Goal: Information Seeking & Learning: Compare options

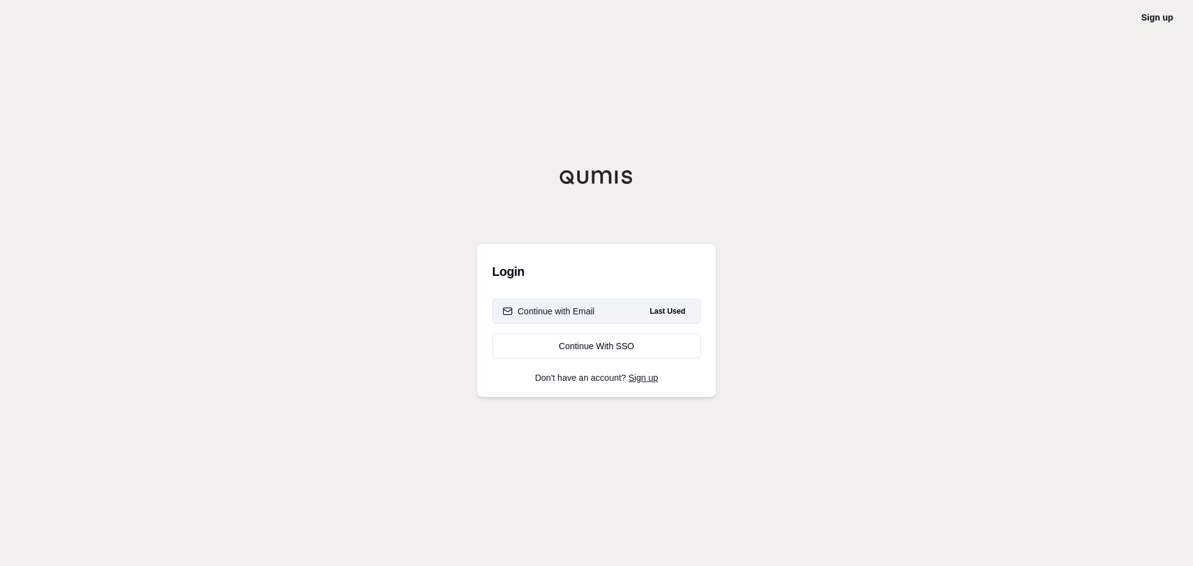
click at [575, 309] on div "Continue with Email" at bounding box center [549, 311] width 92 height 12
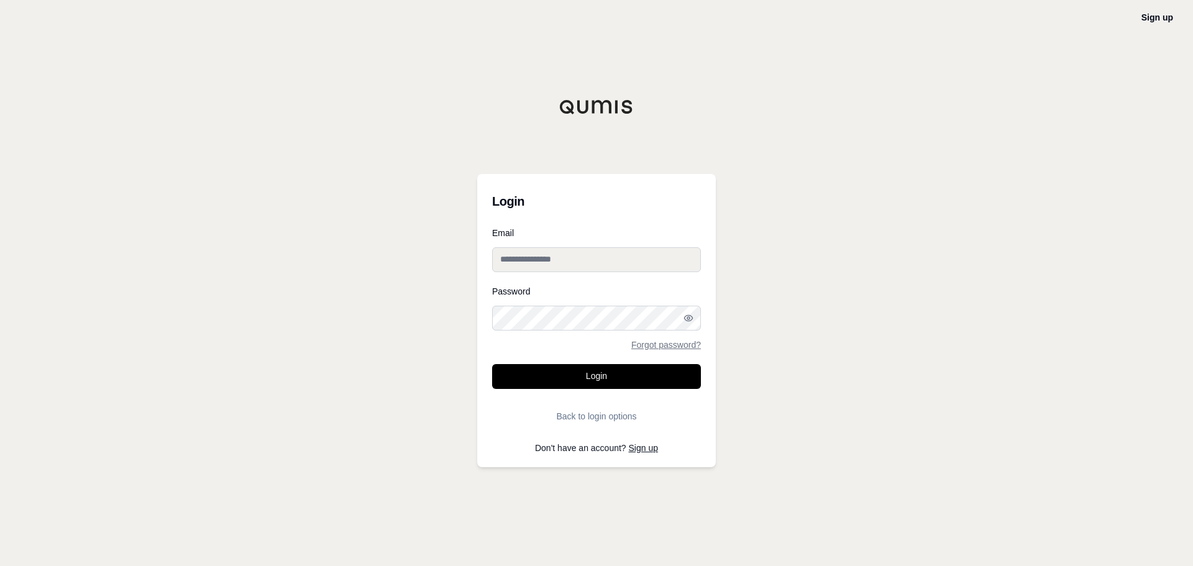
type input "**********"
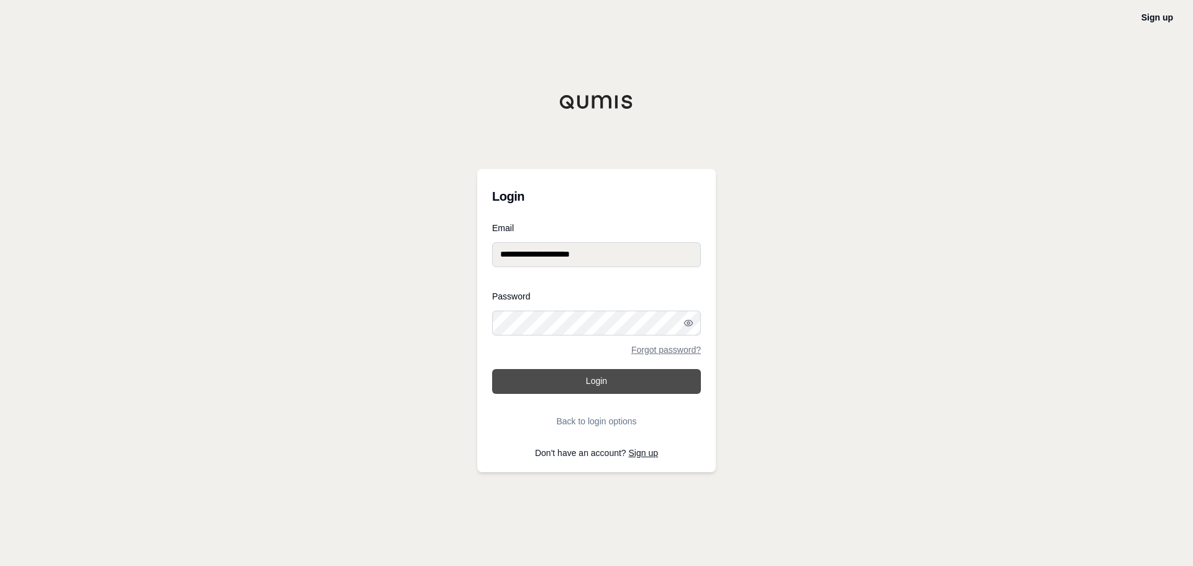
click at [613, 380] on button "Login" at bounding box center [596, 381] width 209 height 25
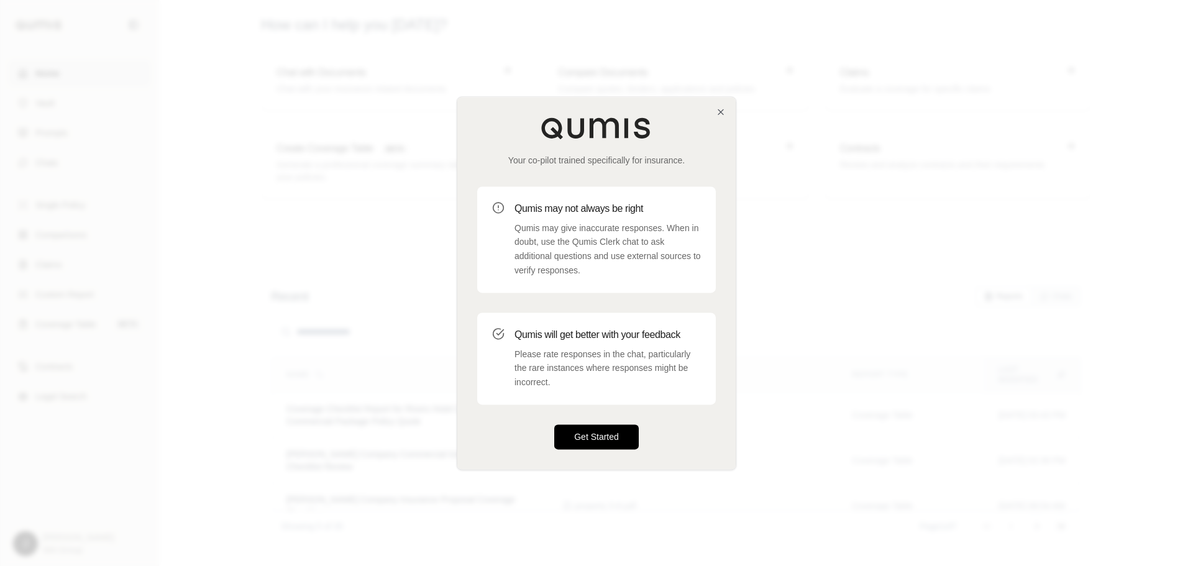
click at [599, 441] on button "Get Started" at bounding box center [596, 436] width 85 height 25
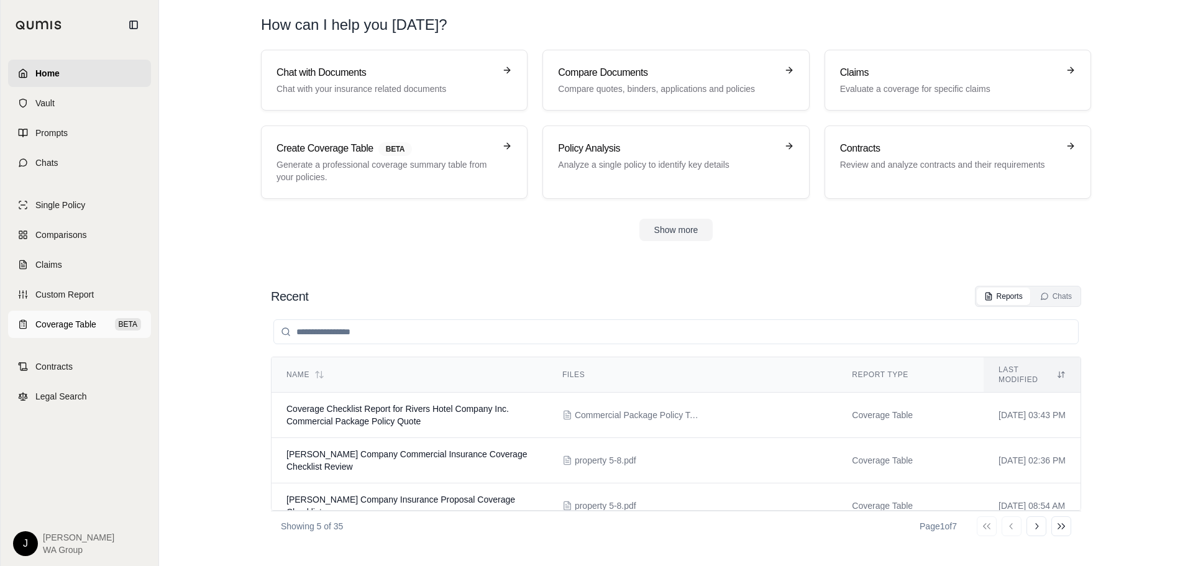
click at [58, 326] on span "Coverage Table" at bounding box center [65, 324] width 61 height 12
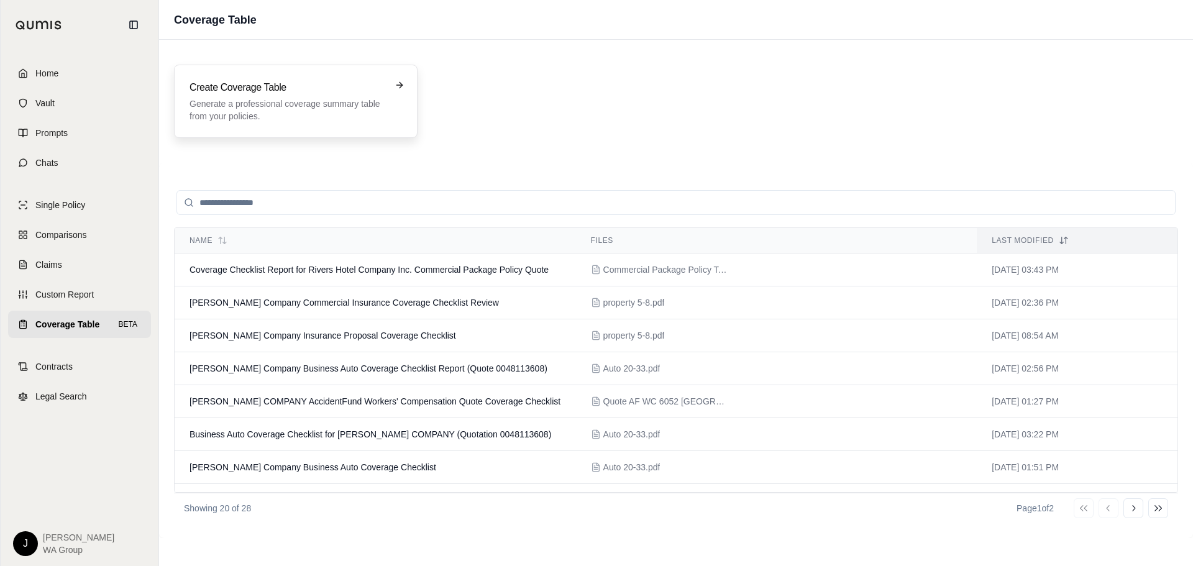
click at [225, 105] on p "Generate a professional coverage summary table from your policies." at bounding box center [287, 110] width 195 height 25
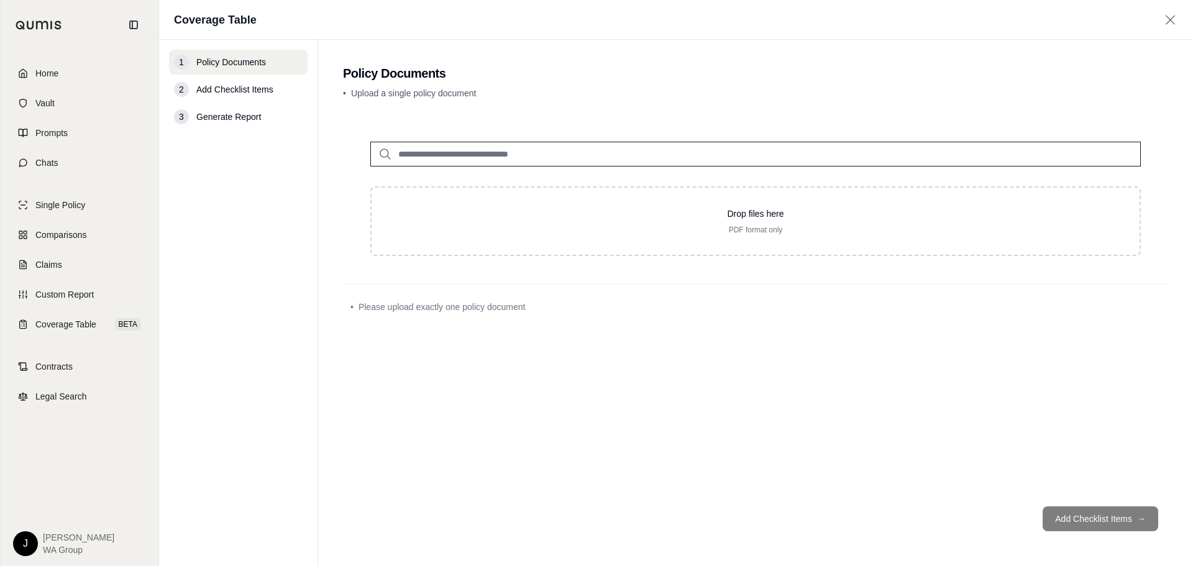
click at [446, 158] on input "search" at bounding box center [755, 154] width 771 height 25
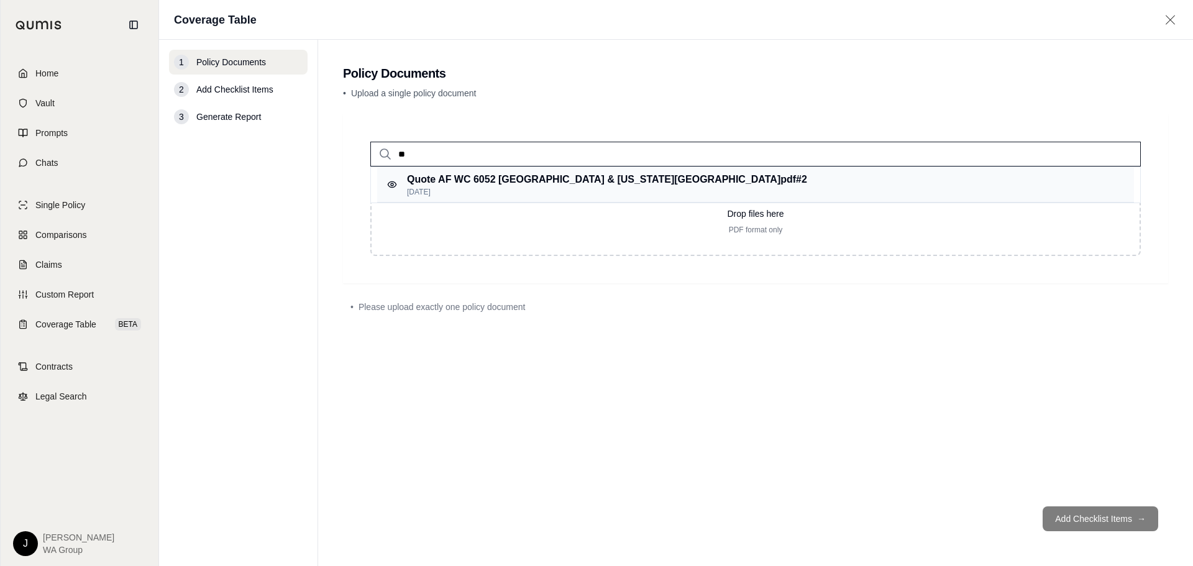
type input "**"
click at [469, 175] on p "Quote AF WC 6052 [GEOGRAPHIC_DATA] & [US_STATE][GEOGRAPHIC_DATA]pdf #2" at bounding box center [607, 179] width 400 height 15
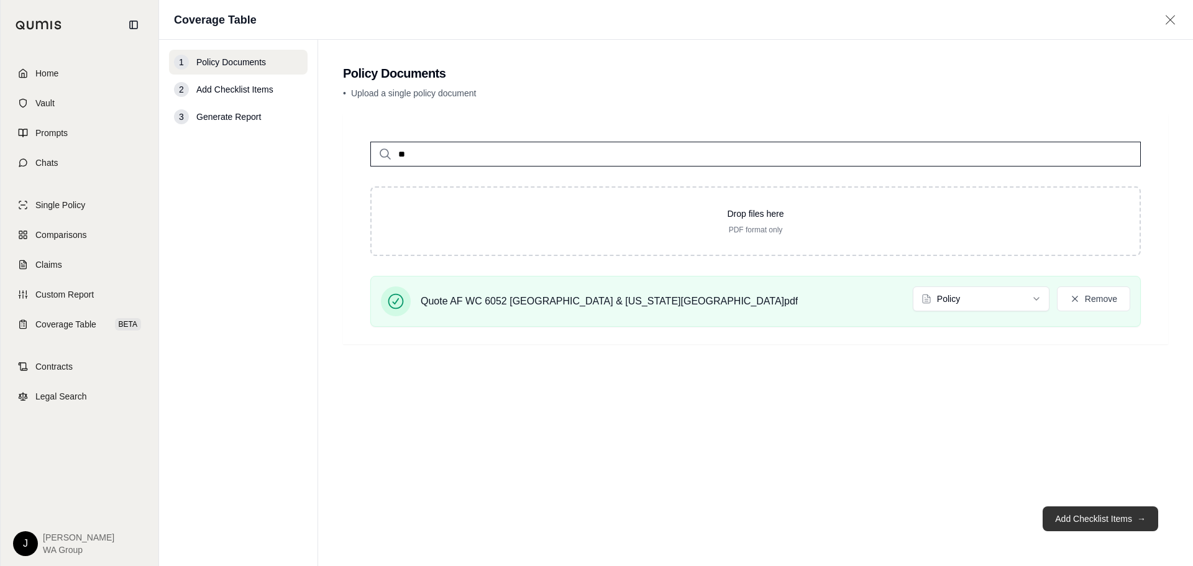
click at [1106, 517] on button "Add Checklist Items →" at bounding box center [1101, 518] width 116 height 25
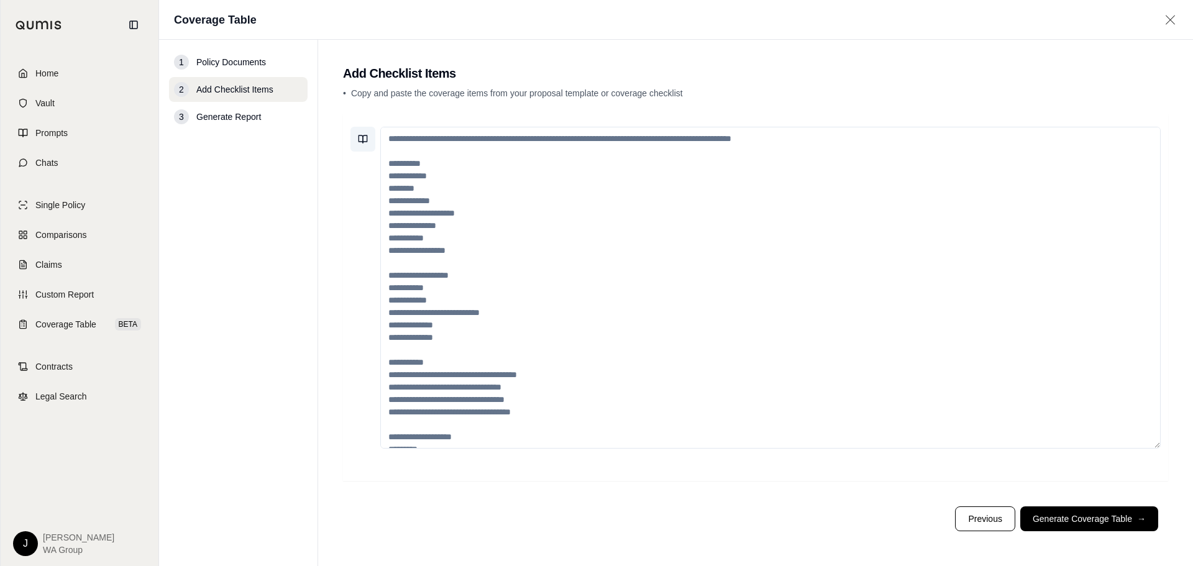
click at [362, 138] on icon at bounding box center [363, 139] width 10 height 10
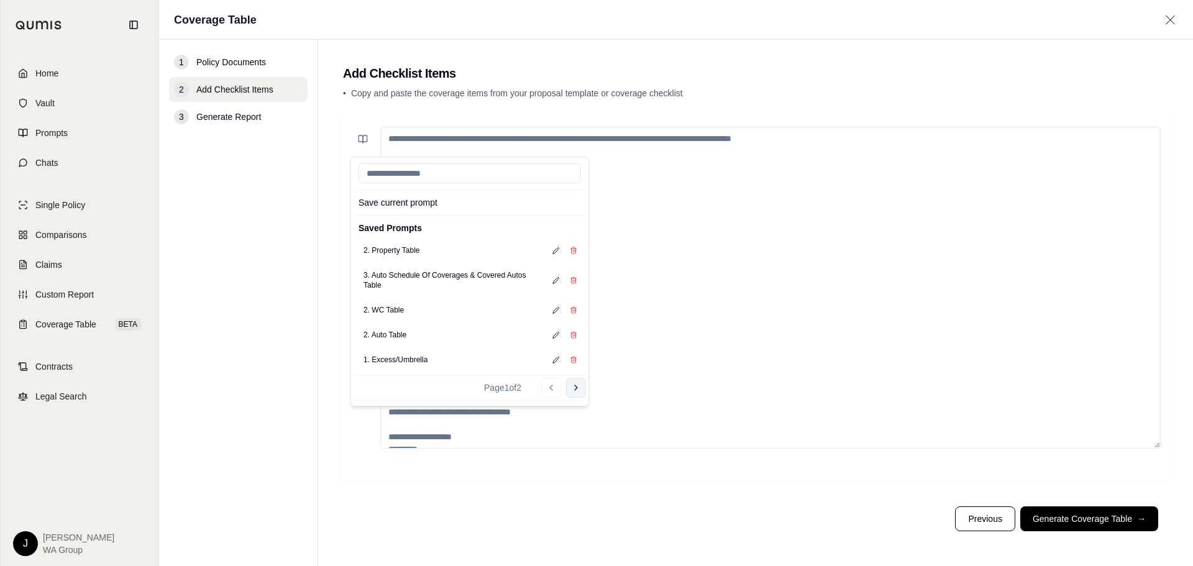
click at [572, 392] on icon at bounding box center [576, 388] width 10 height 10
click at [552, 377] on icon at bounding box center [551, 378] width 10 height 10
click at [576, 391] on icon at bounding box center [576, 388] width 10 height 10
click at [410, 352] on button "1. Work Comp Checklist" at bounding box center [403, 349] width 89 height 17
type textarea "**********"
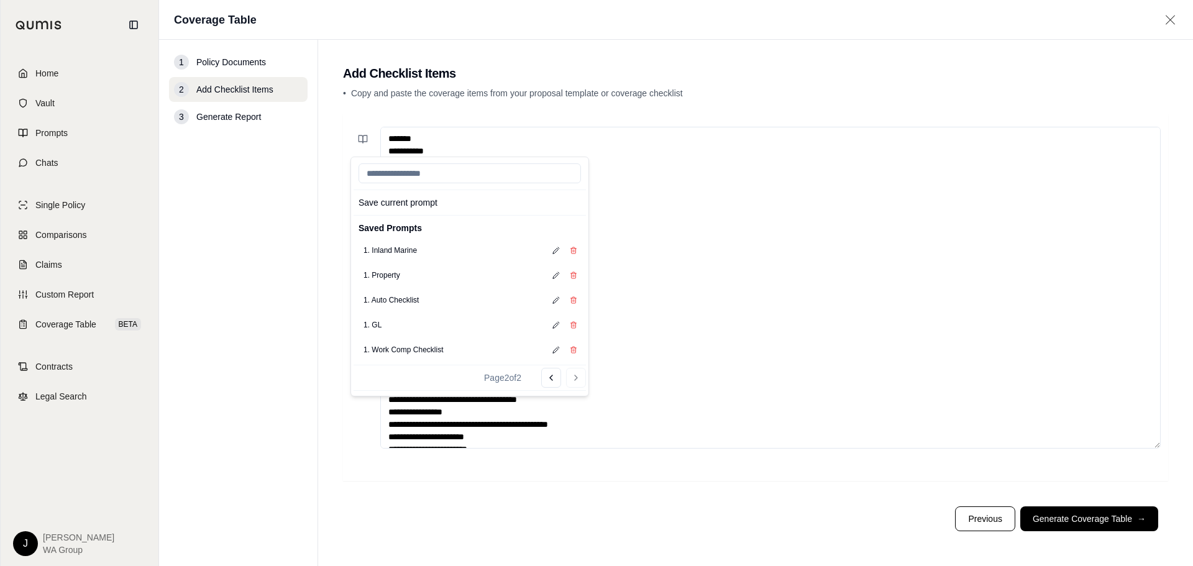
click at [831, 329] on textarea "**********" at bounding box center [770, 288] width 780 height 322
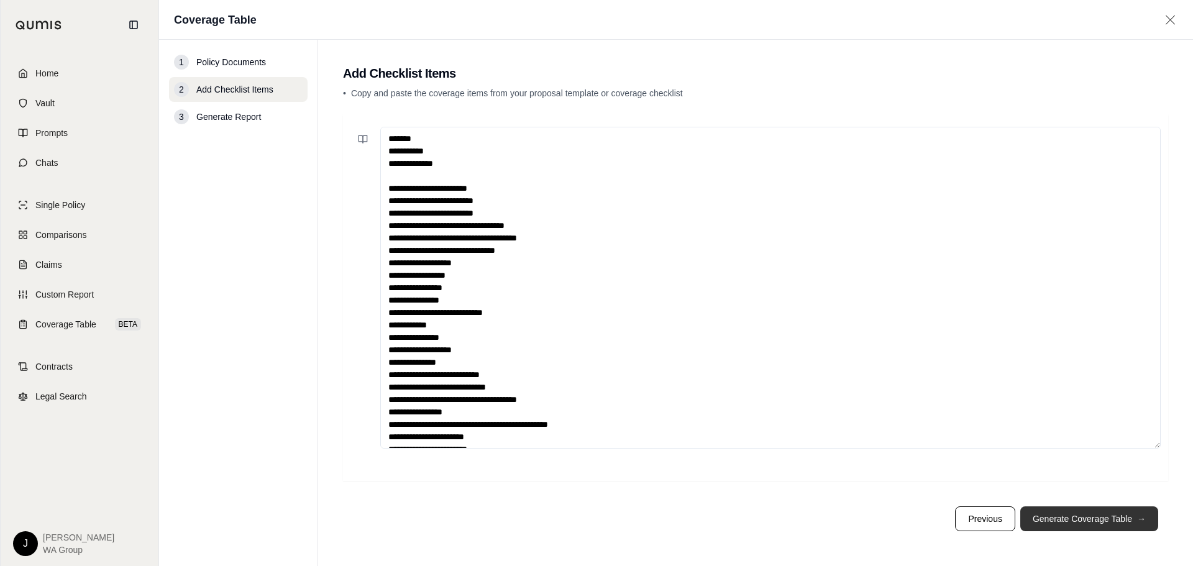
click at [1123, 521] on button "Generate Coverage Table →" at bounding box center [1089, 518] width 138 height 25
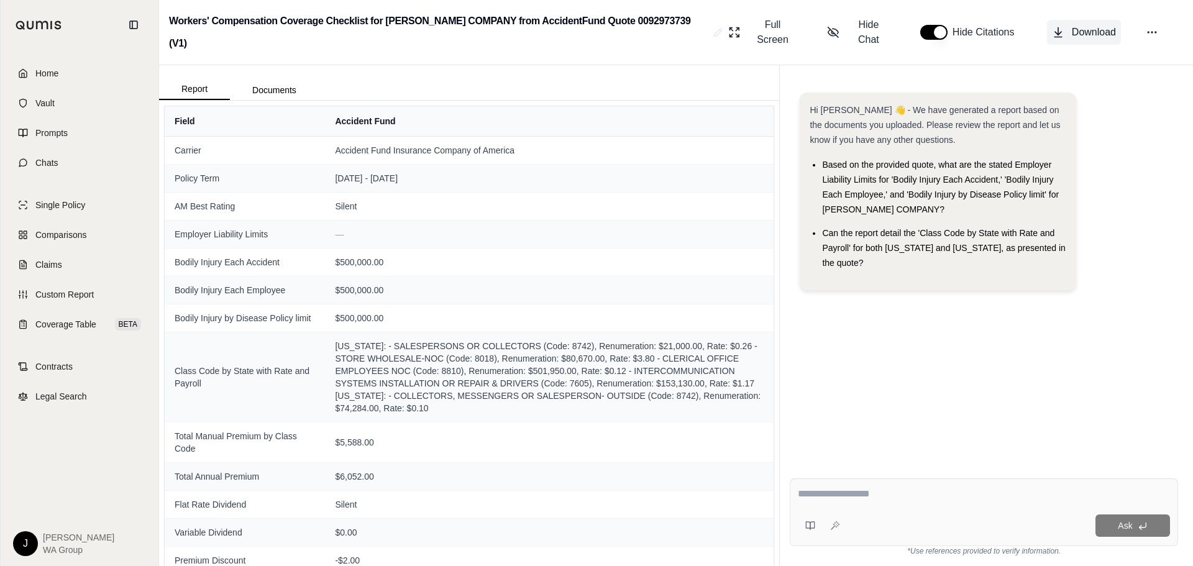
click at [1111, 38] on span "Download" at bounding box center [1094, 32] width 44 height 15
click at [1074, 43] on button "Download" at bounding box center [1084, 32] width 74 height 25
click at [842, 499] on textarea at bounding box center [984, 494] width 372 height 15
click at [805, 531] on button at bounding box center [810, 525] width 25 height 25
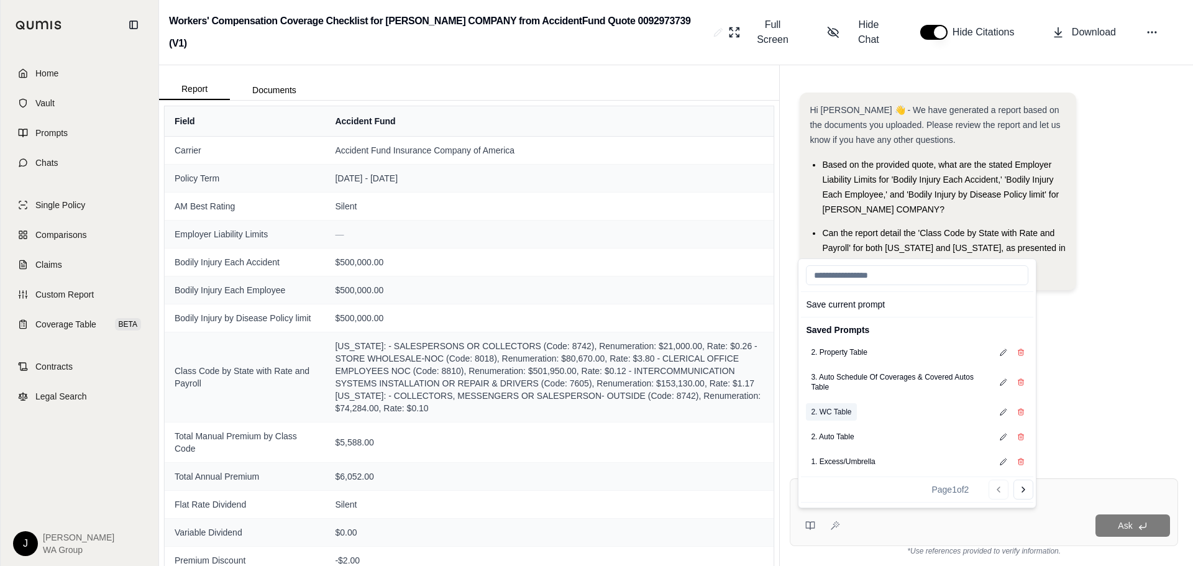
click at [835, 406] on button "2. WC Table" at bounding box center [831, 411] width 50 height 17
type textarea "**********"
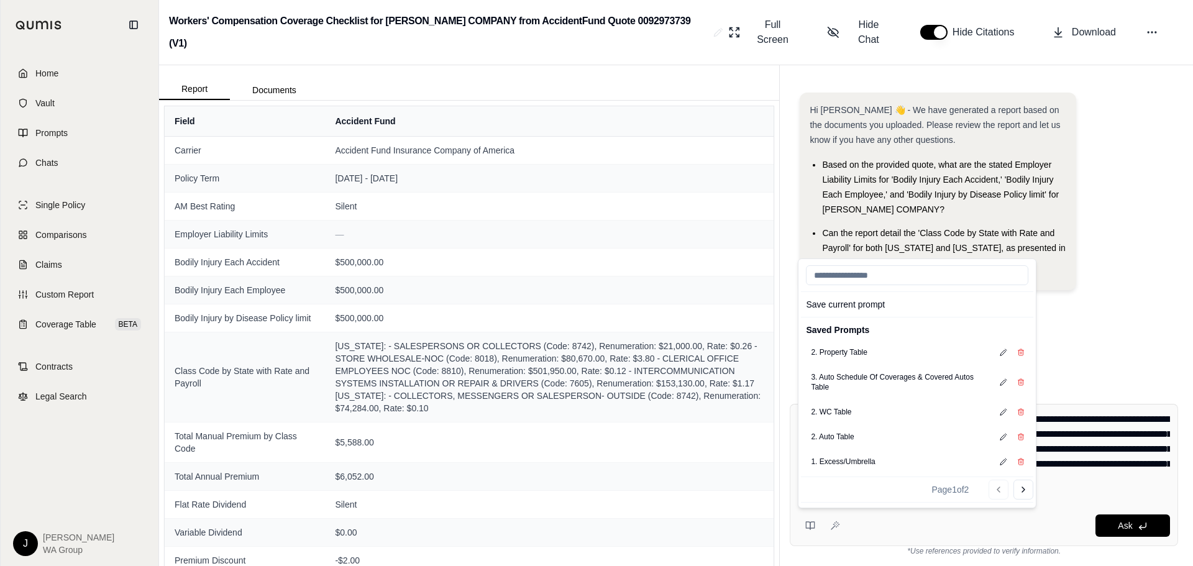
click at [1121, 336] on div "Hi [PERSON_NAME] 👋 - We have generated a report based on the documents you uplo…" at bounding box center [984, 233] width 388 height 301
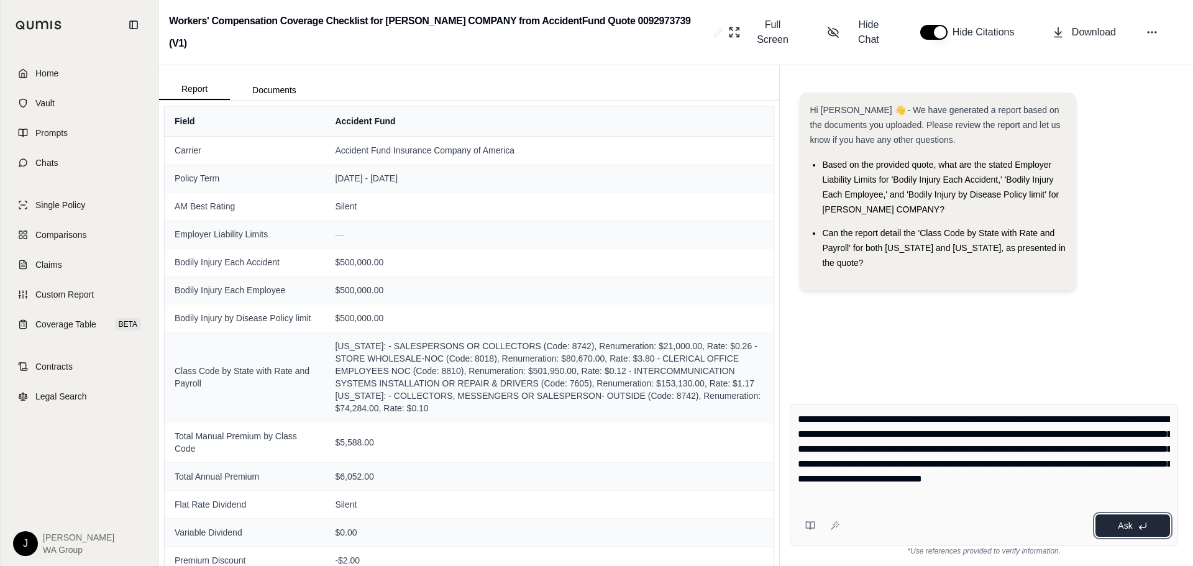
click at [1133, 526] on button "Ask" at bounding box center [1133, 526] width 75 height 22
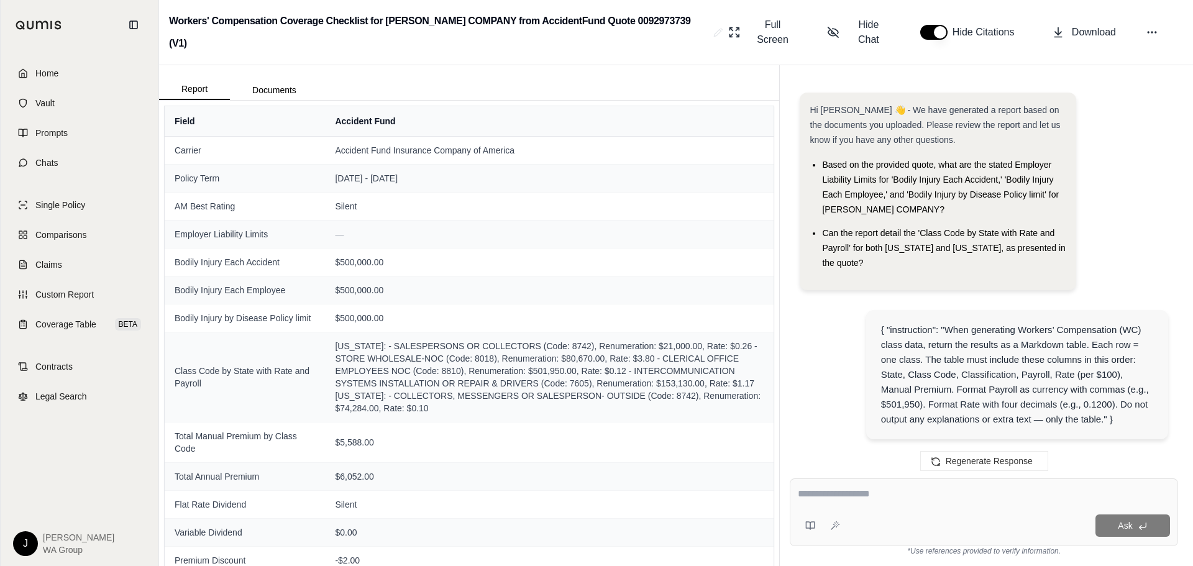
scroll to position [2093, 0]
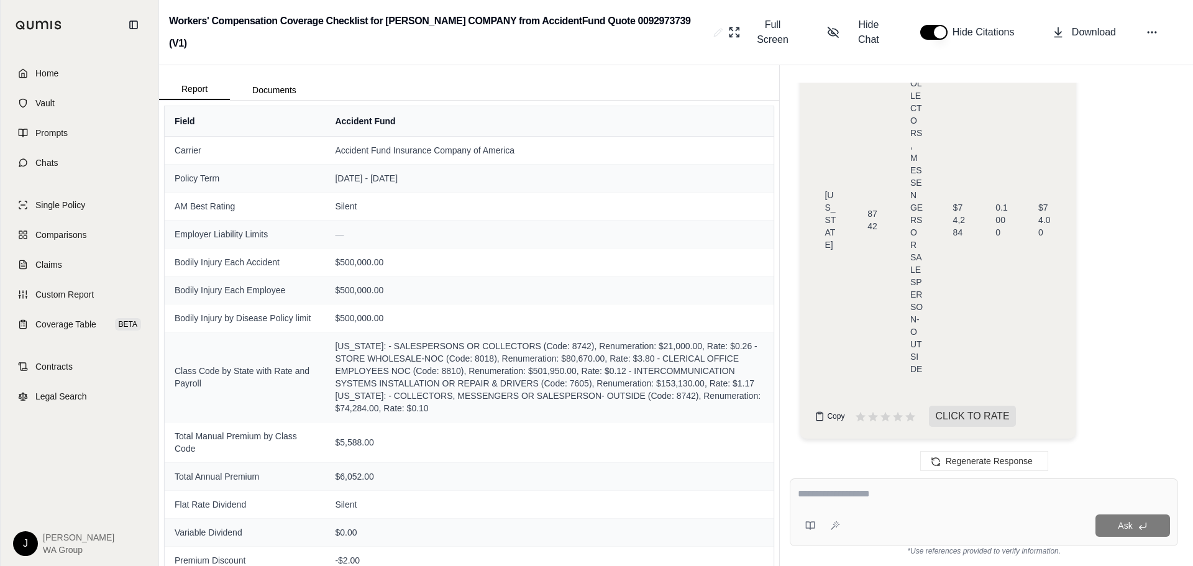
click at [831, 418] on span "Copy" at bounding box center [835, 416] width 17 height 10
click at [67, 331] on link "Coverage Table BETA" at bounding box center [79, 324] width 143 height 27
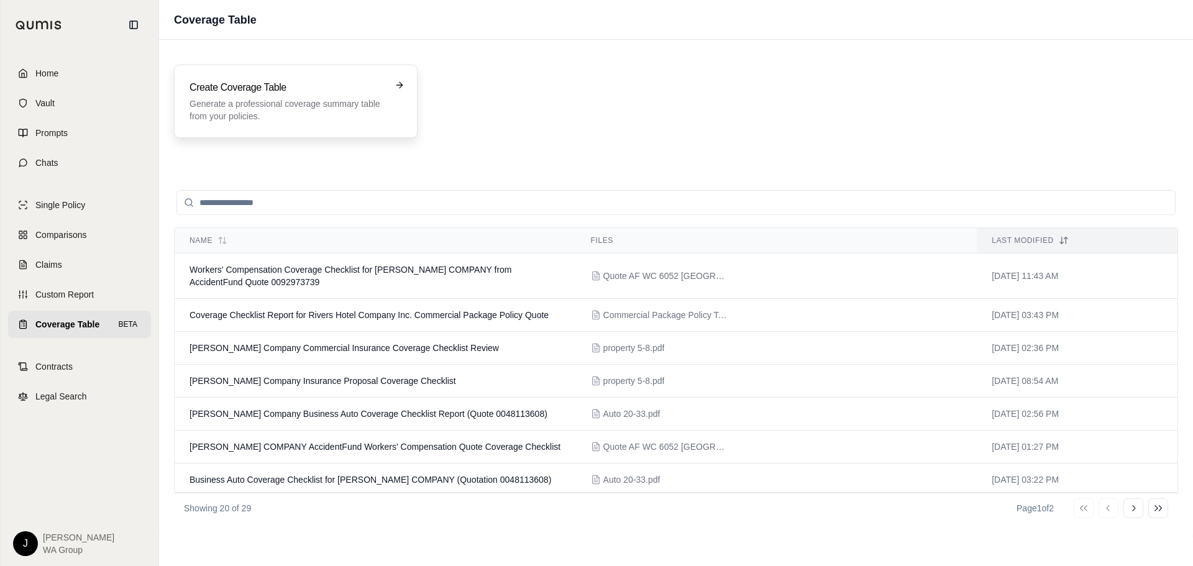
click at [319, 109] on p "Generate a professional coverage summary table from your policies." at bounding box center [287, 110] width 195 height 25
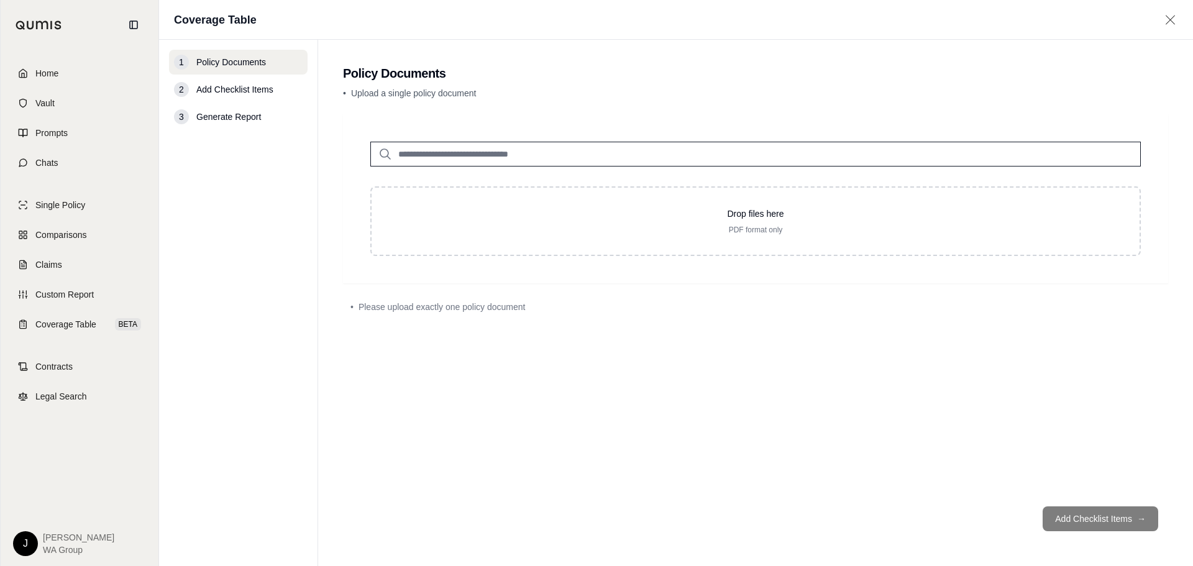
click at [537, 148] on input "search" at bounding box center [755, 154] width 771 height 25
type input "****"
click at [537, 183] on div "Auto 20-33.pdf #2 [DATE]" at bounding box center [755, 184] width 757 height 35
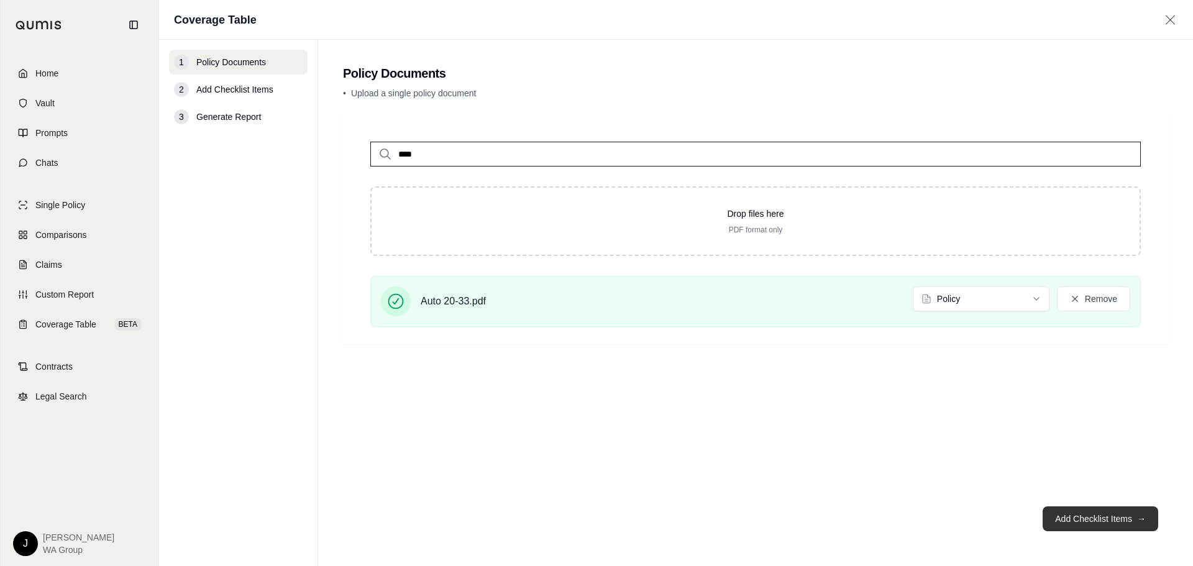
click at [1095, 520] on button "Add Checklist Items →" at bounding box center [1101, 518] width 116 height 25
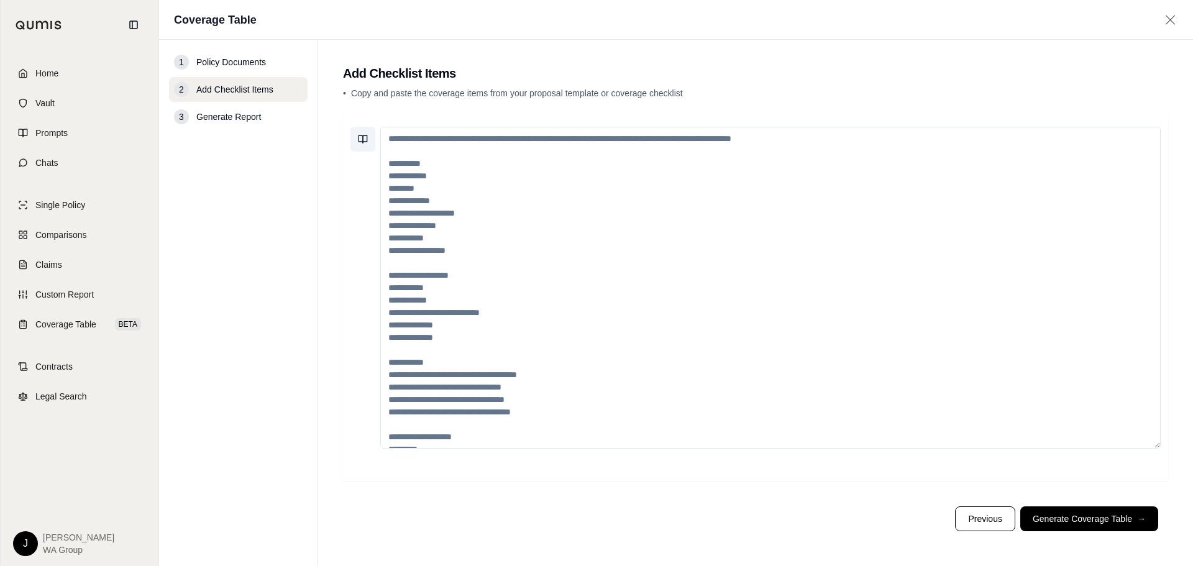
click at [359, 137] on icon at bounding box center [361, 138] width 4 height 7
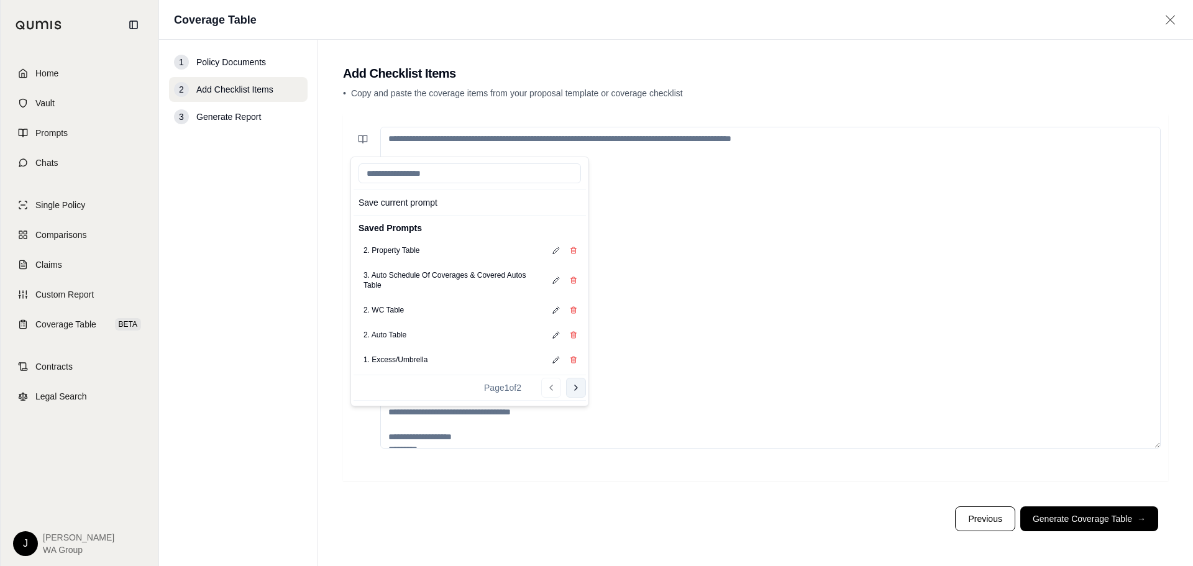
click at [570, 386] on button "Go to next page" at bounding box center [576, 388] width 20 height 20
click at [380, 301] on button "1. Auto Checklist" at bounding box center [391, 299] width 65 height 17
type textarea "**********"
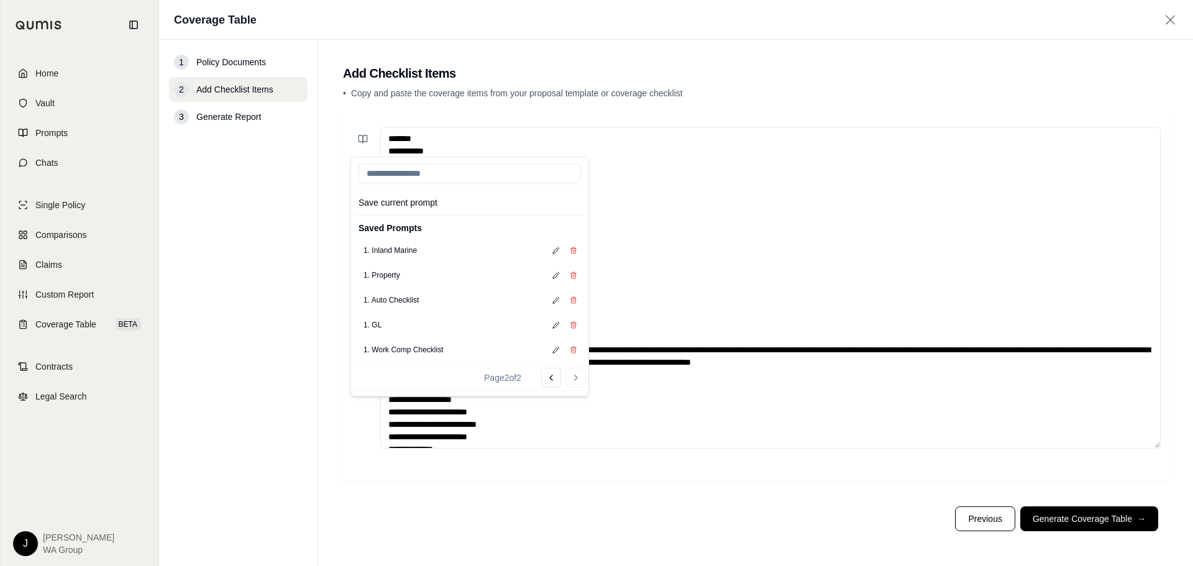
click at [820, 431] on textarea at bounding box center [770, 288] width 780 height 322
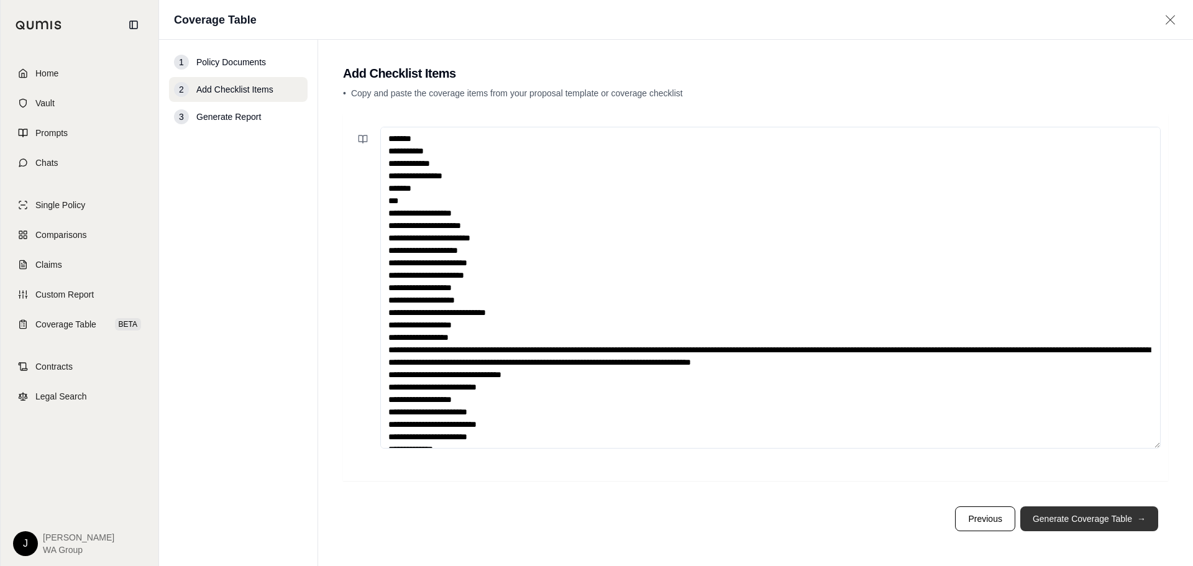
click at [1141, 526] on button "Generate Coverage Table →" at bounding box center [1089, 518] width 138 height 25
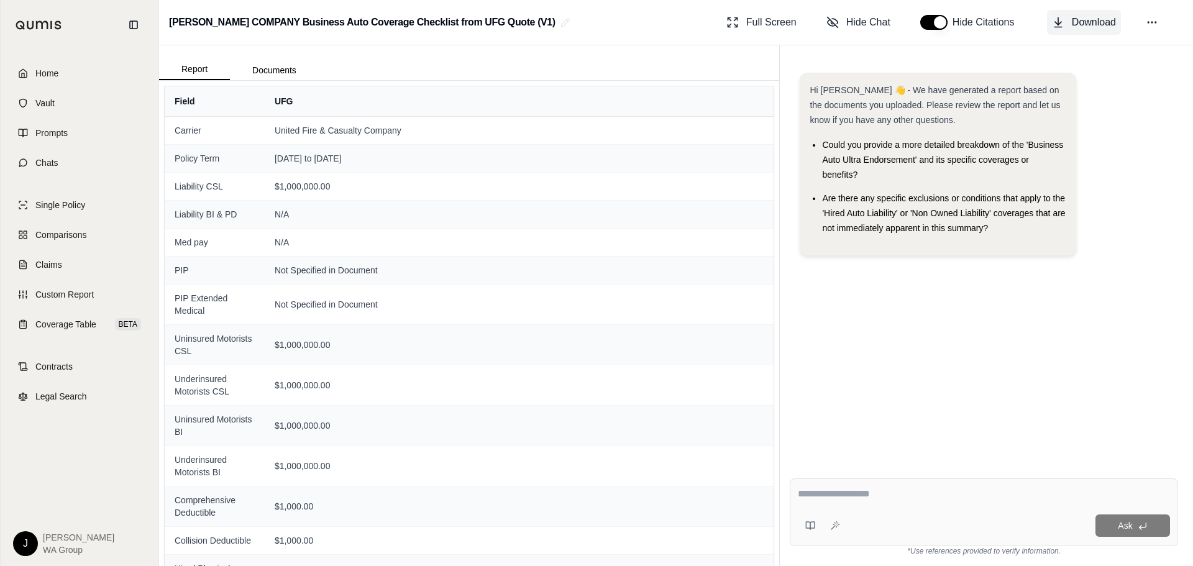
click at [1081, 22] on span "Download" at bounding box center [1094, 22] width 44 height 15
click at [1059, 511] on div "Ask" at bounding box center [984, 512] width 388 height 68
click at [810, 531] on button at bounding box center [810, 525] width 25 height 25
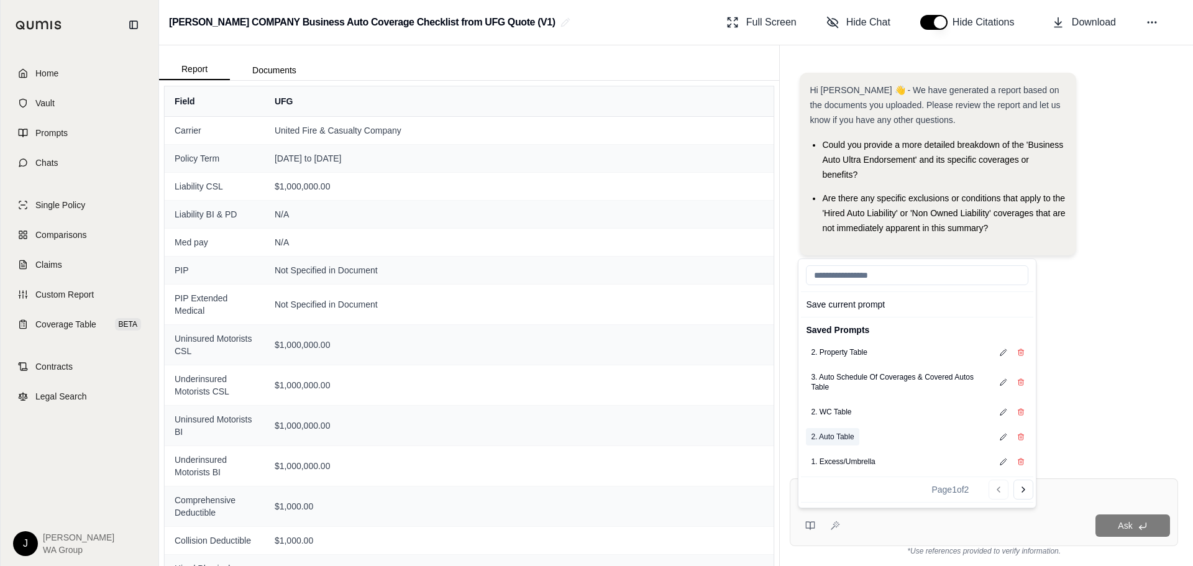
click at [849, 441] on button "2. Auto Table" at bounding box center [832, 436] width 53 height 17
type textarea "**********"
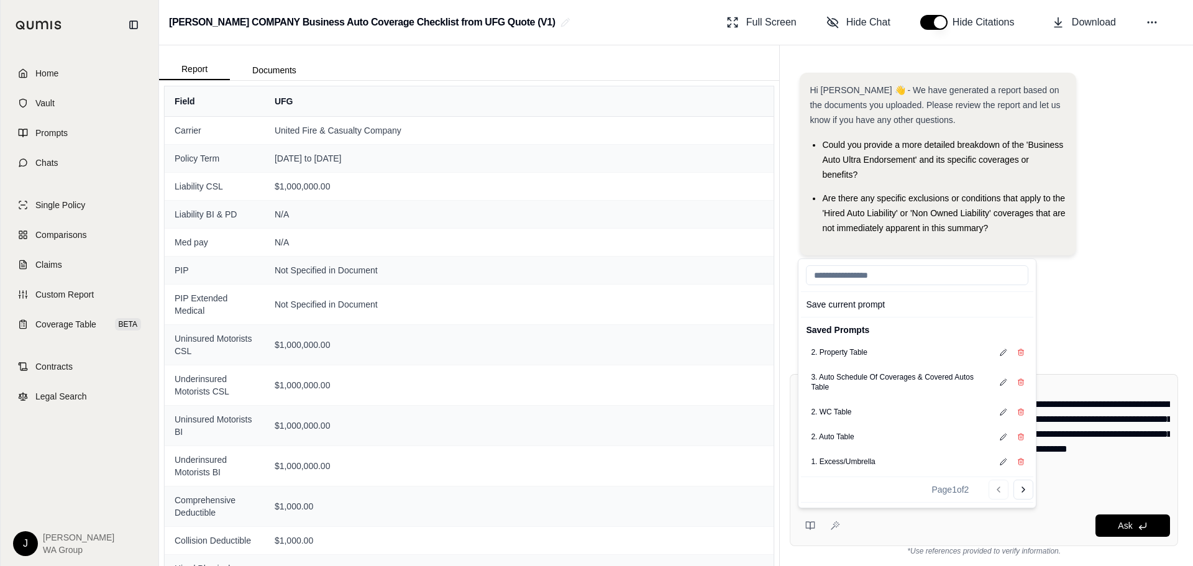
click at [1134, 358] on div "Hi [PERSON_NAME] 👋 - We have generated a report based on the documents you uplo…" at bounding box center [984, 208] width 408 height 311
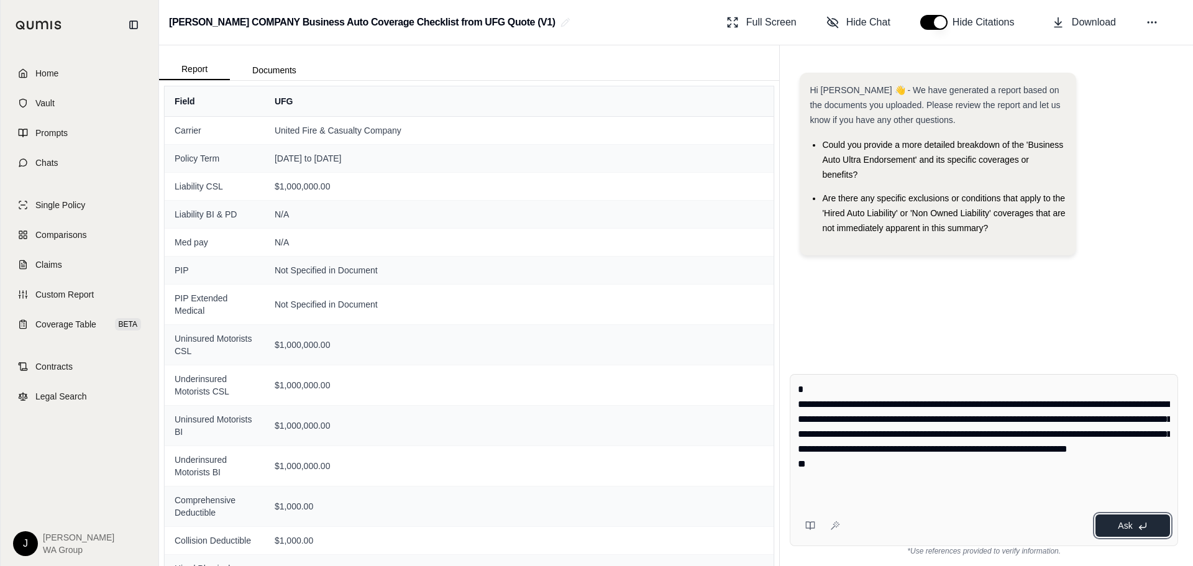
click at [1108, 527] on button "Ask" at bounding box center [1133, 526] width 75 height 22
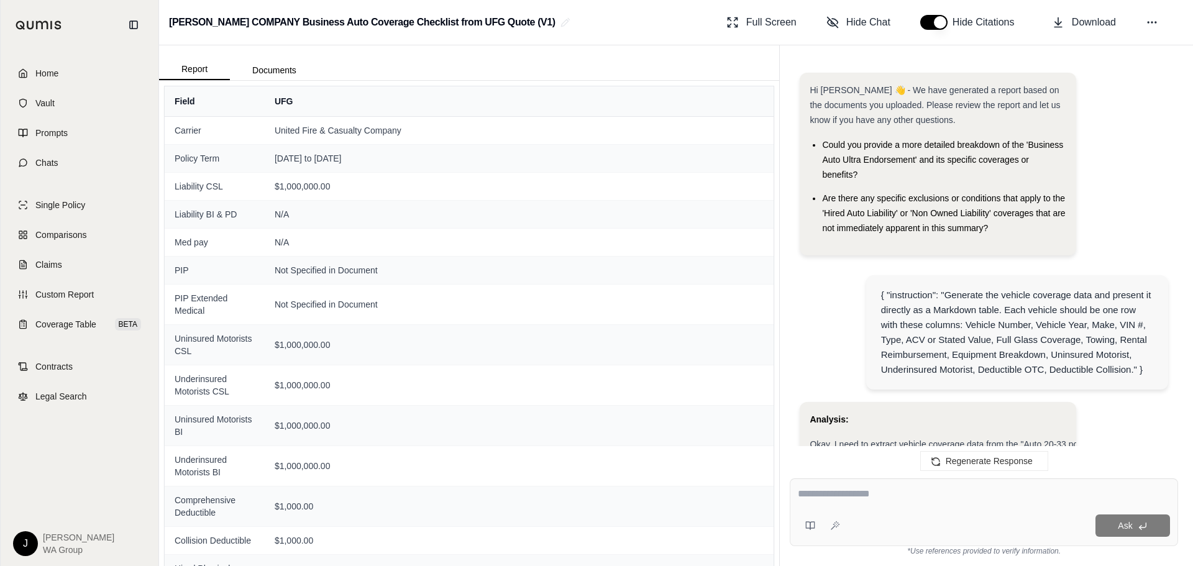
scroll to position [4563, 0]
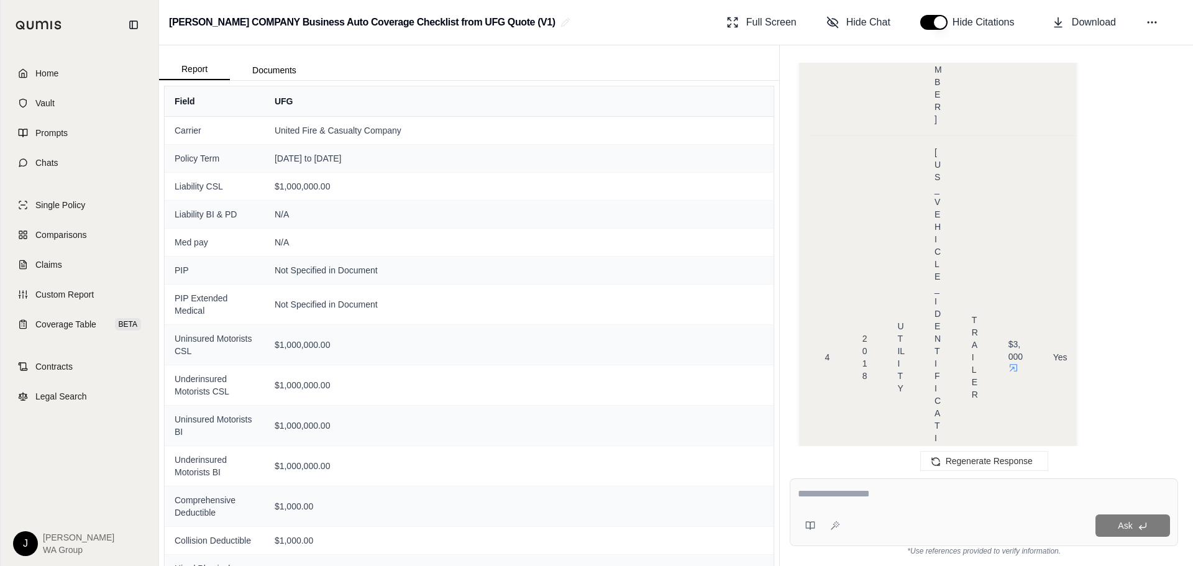
click at [807, 526] on icon at bounding box center [810, 526] width 10 height 10
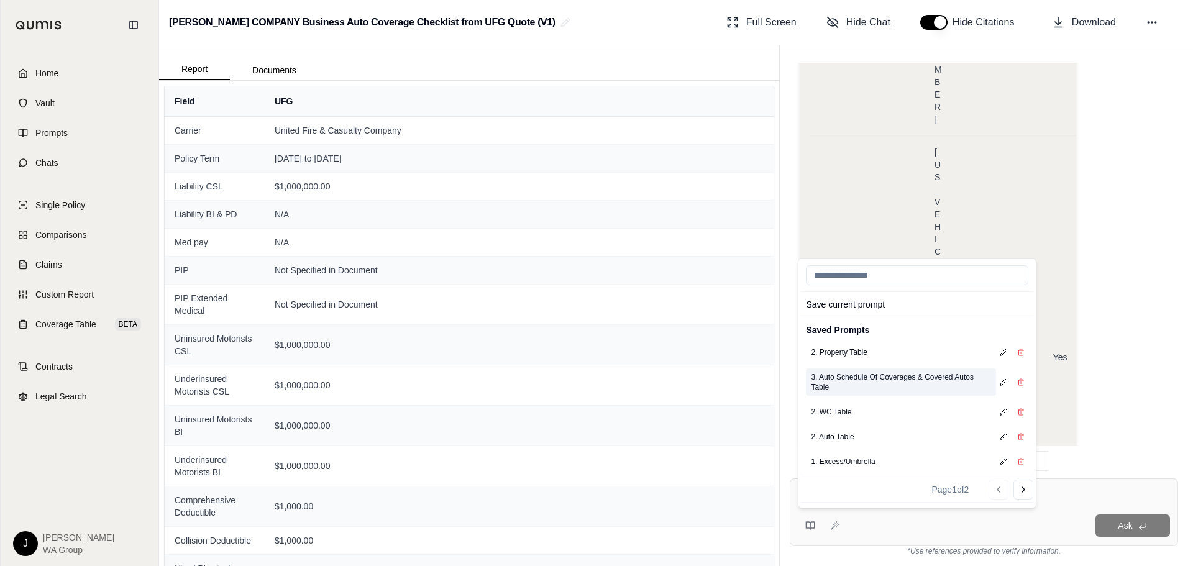
click at [858, 379] on button "3. Auto Schedule Of Coverages & Covered Autos Table" at bounding box center [901, 381] width 190 height 27
type textarea "**********"
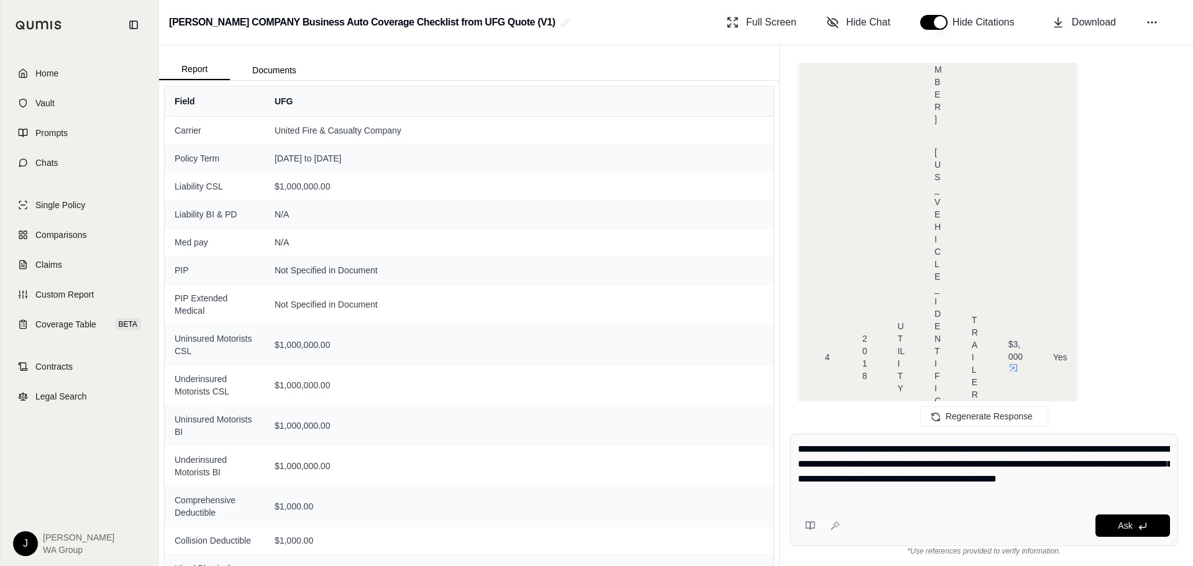
click at [1114, 526] on button "Ask" at bounding box center [1133, 526] width 75 height 22
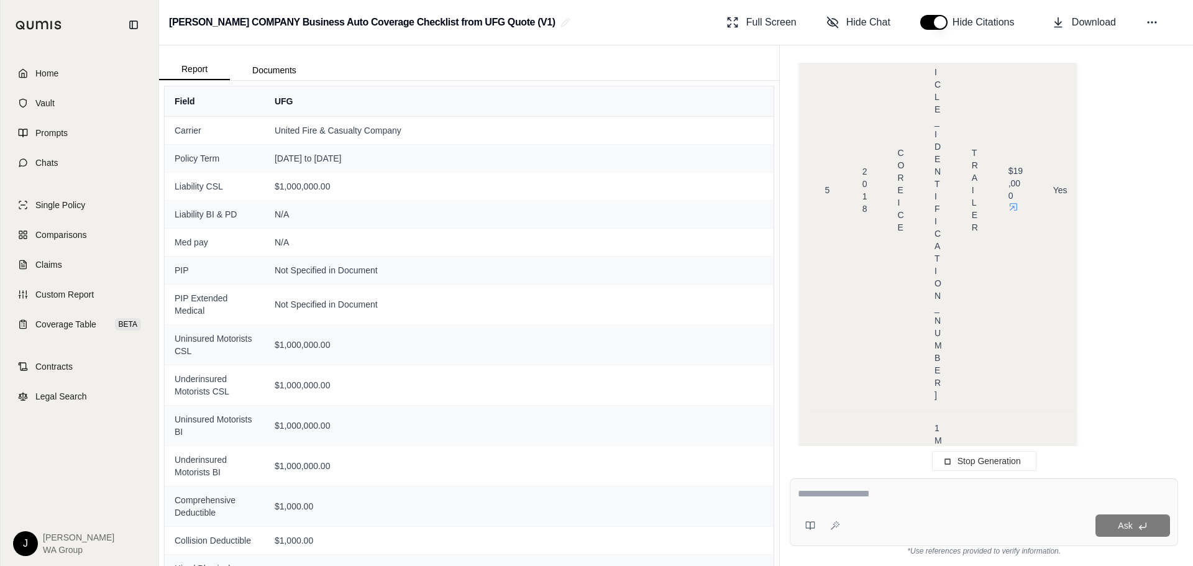
scroll to position [5208, 0]
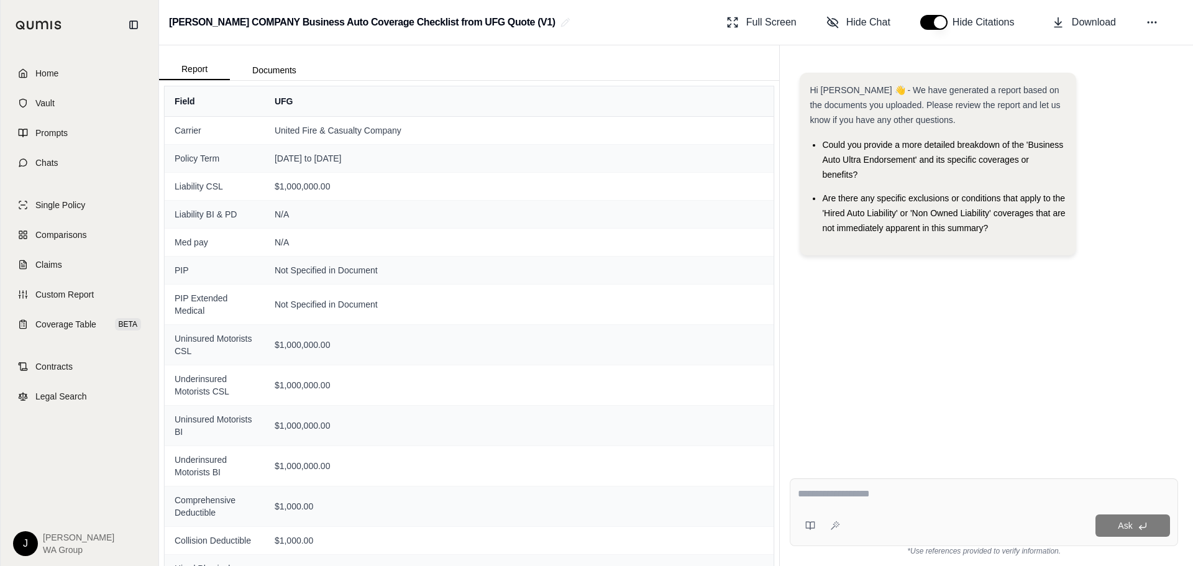
click at [841, 495] on textarea at bounding box center [984, 494] width 372 height 15
click at [812, 523] on icon at bounding box center [810, 526] width 10 height 10
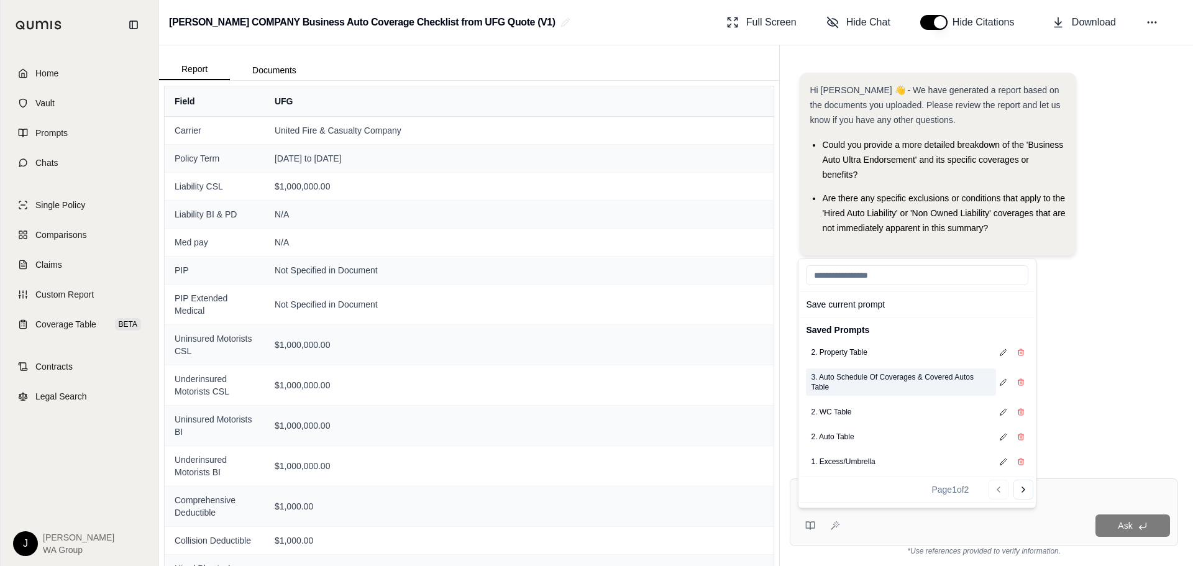
click at [840, 375] on button "3. Auto Schedule Of Coverages & Covered Autos Table" at bounding box center [901, 381] width 190 height 27
type textarea "**********"
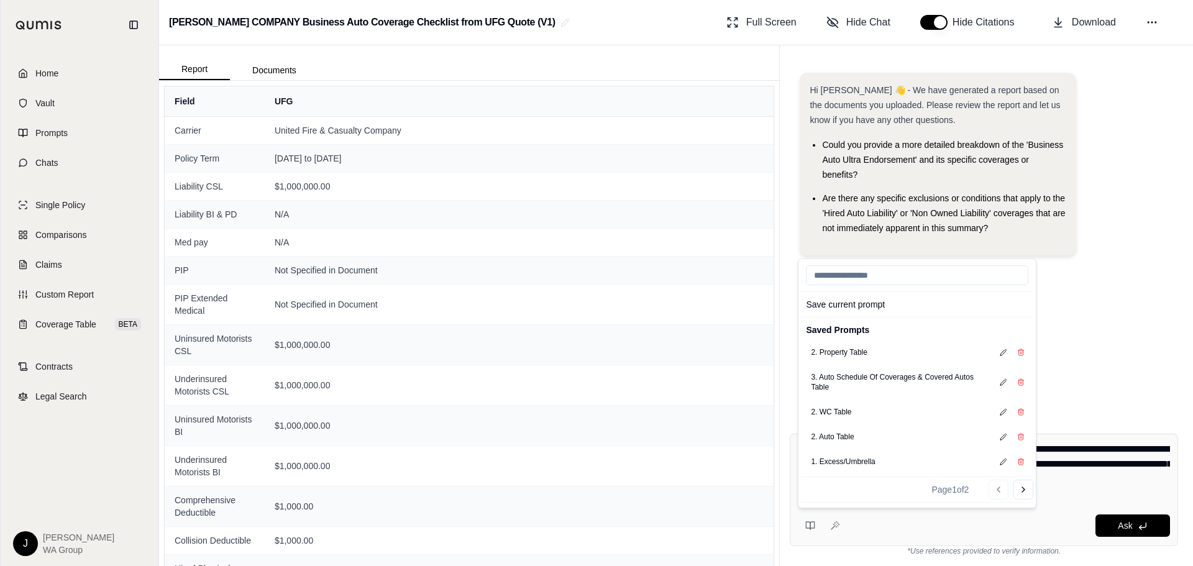
click at [1113, 391] on div "Hi [PERSON_NAME] 👋 - We have generated a report based on the documents you uplo…" at bounding box center [984, 238] width 388 height 351
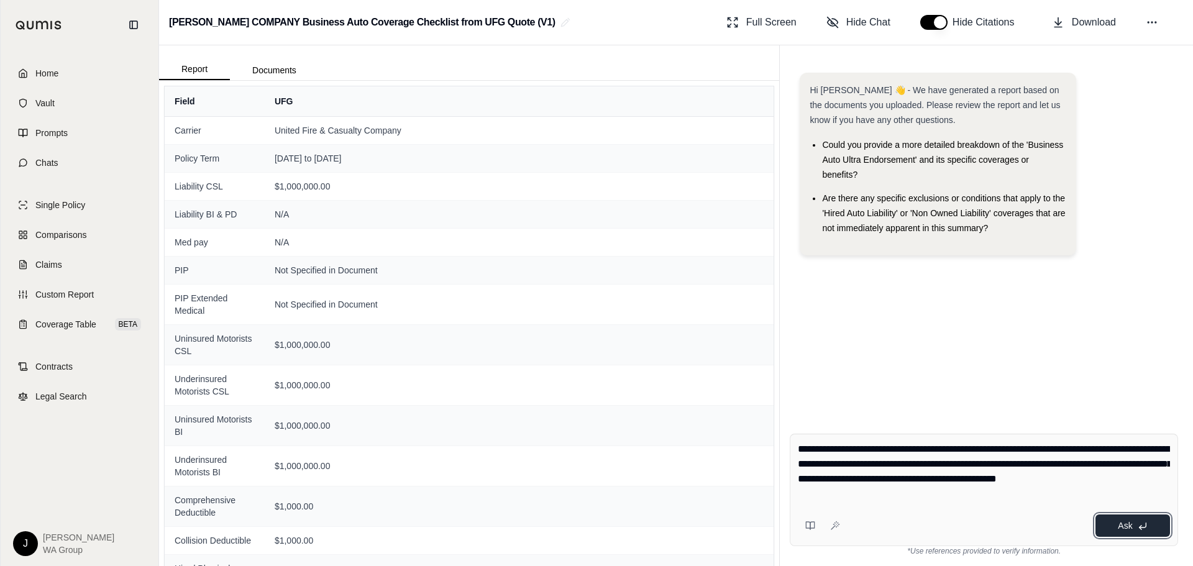
click at [1106, 533] on button "Ask" at bounding box center [1133, 526] width 75 height 22
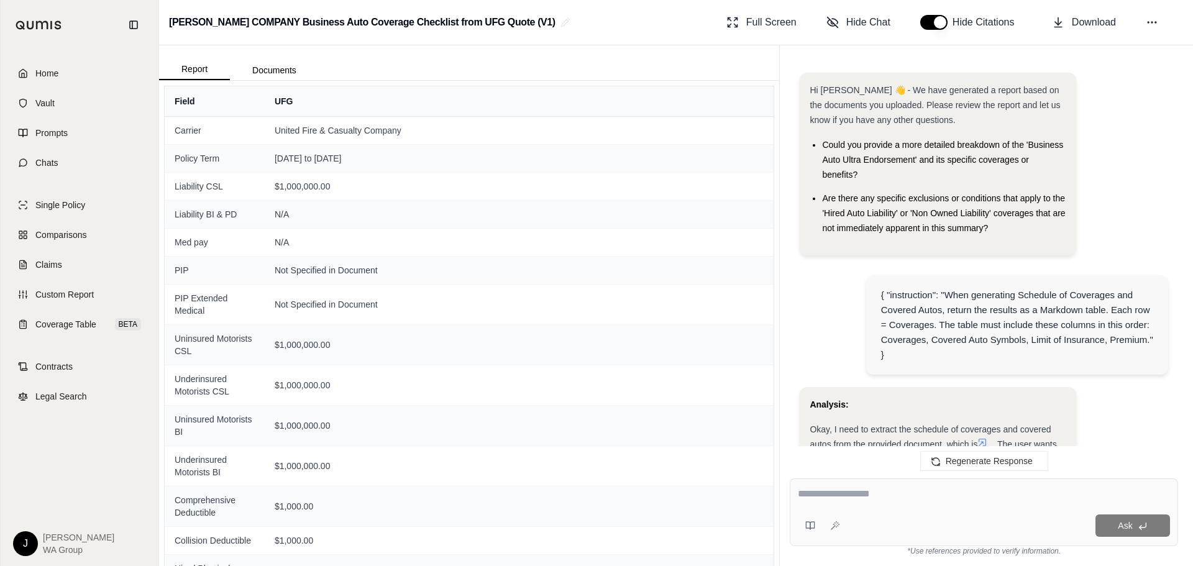
scroll to position [6700, 0]
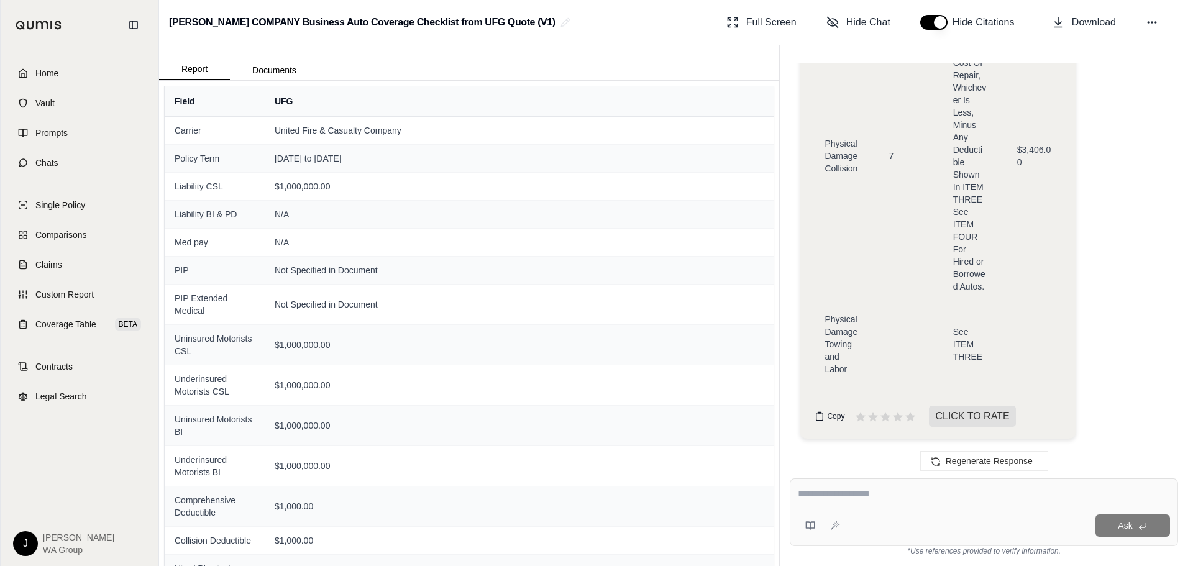
click at [832, 419] on span "Copy" at bounding box center [835, 416] width 17 height 10
click at [62, 323] on span "Coverage Table" at bounding box center [65, 324] width 61 height 12
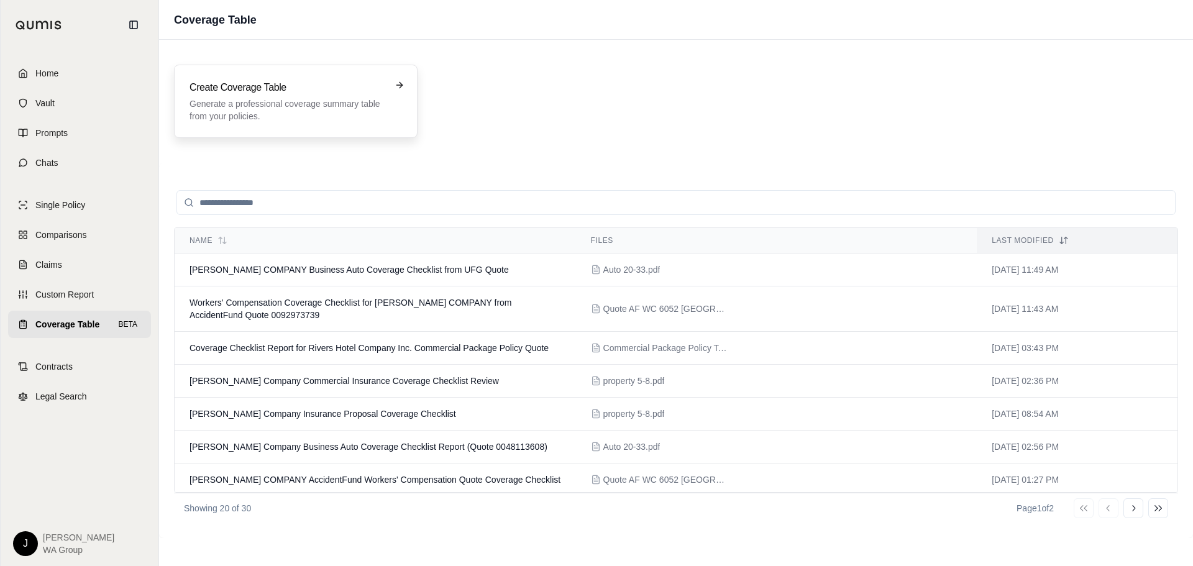
click at [231, 103] on p "Generate a professional coverage summary table from your policies." at bounding box center [287, 110] width 195 height 25
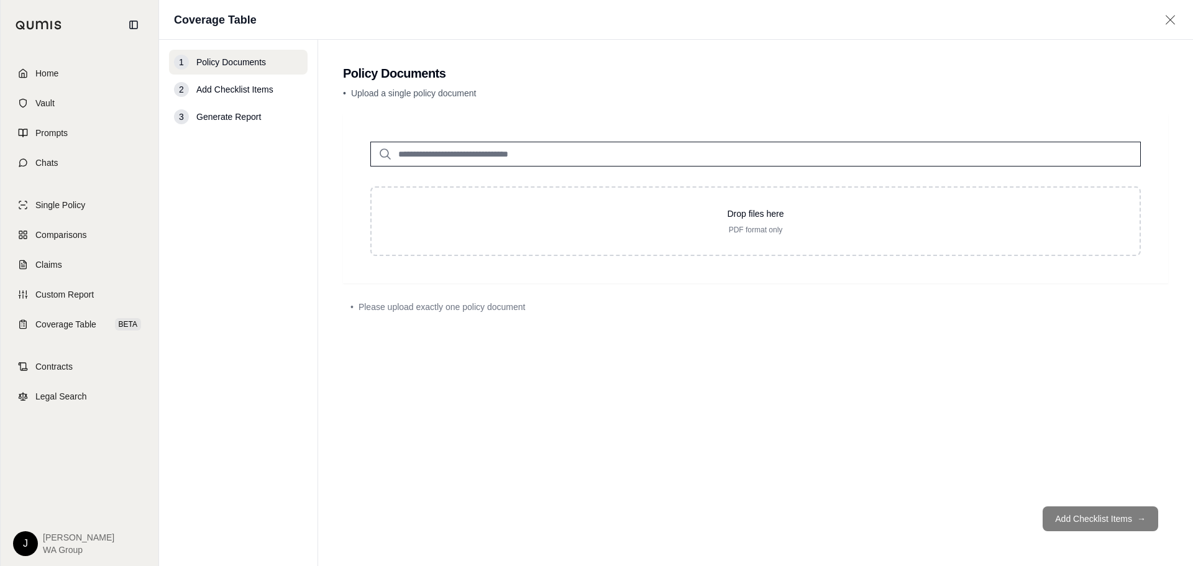
click at [498, 151] on input "search" at bounding box center [755, 154] width 771 height 25
click at [71, 328] on span "Coverage Table" at bounding box center [65, 324] width 61 height 12
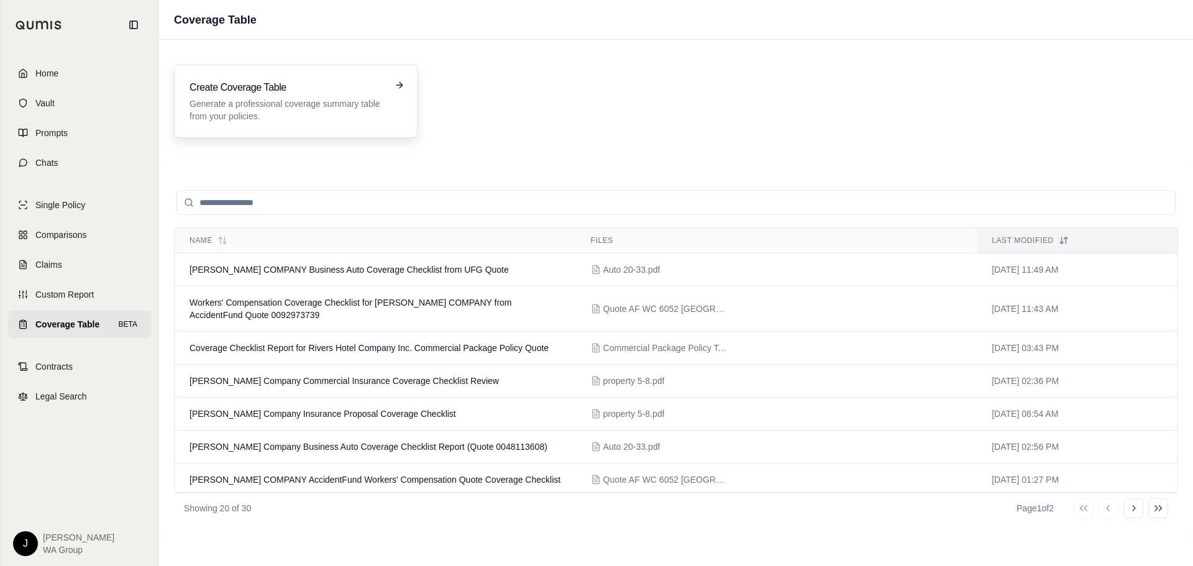
click at [257, 102] on p "Generate a professional coverage summary table from your policies." at bounding box center [287, 110] width 195 height 25
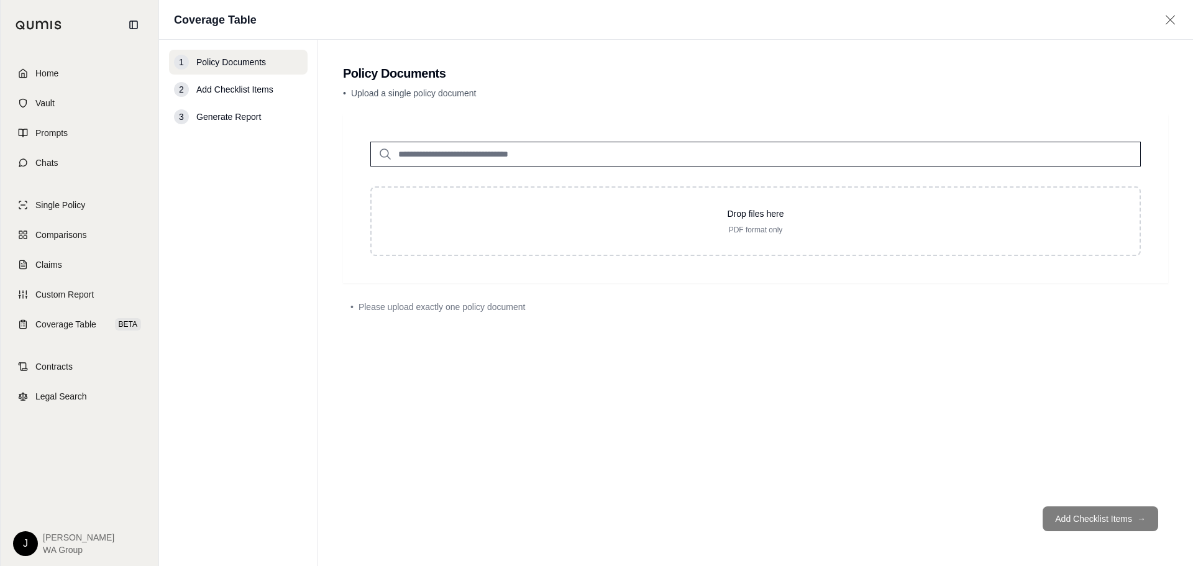
click at [404, 146] on input "search" at bounding box center [755, 154] width 771 height 25
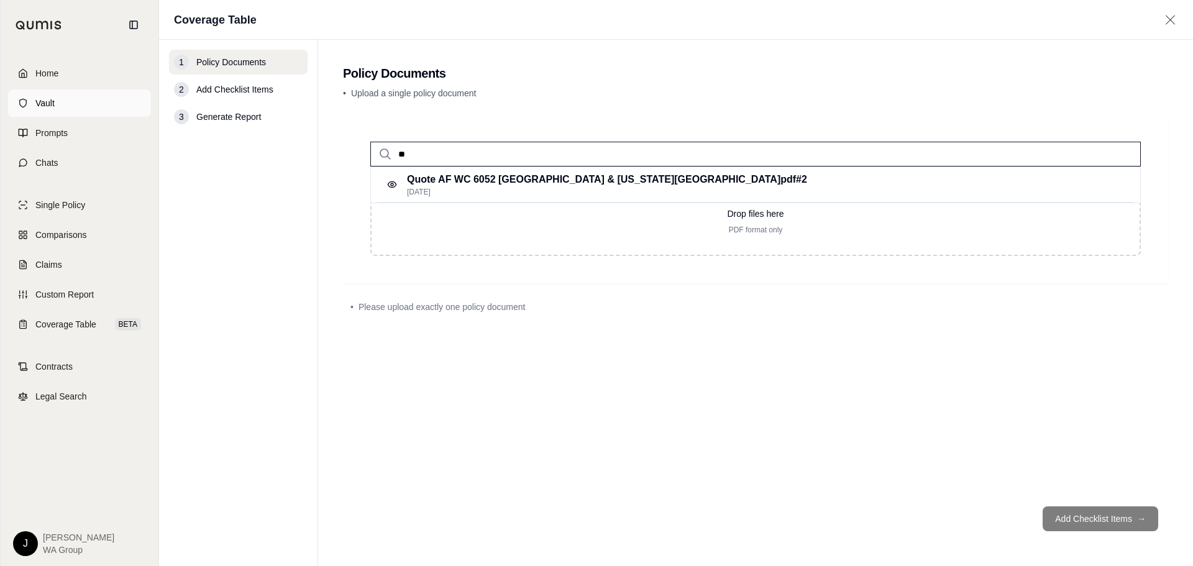
type input "**"
click at [58, 106] on link "Vault" at bounding box center [79, 102] width 143 height 27
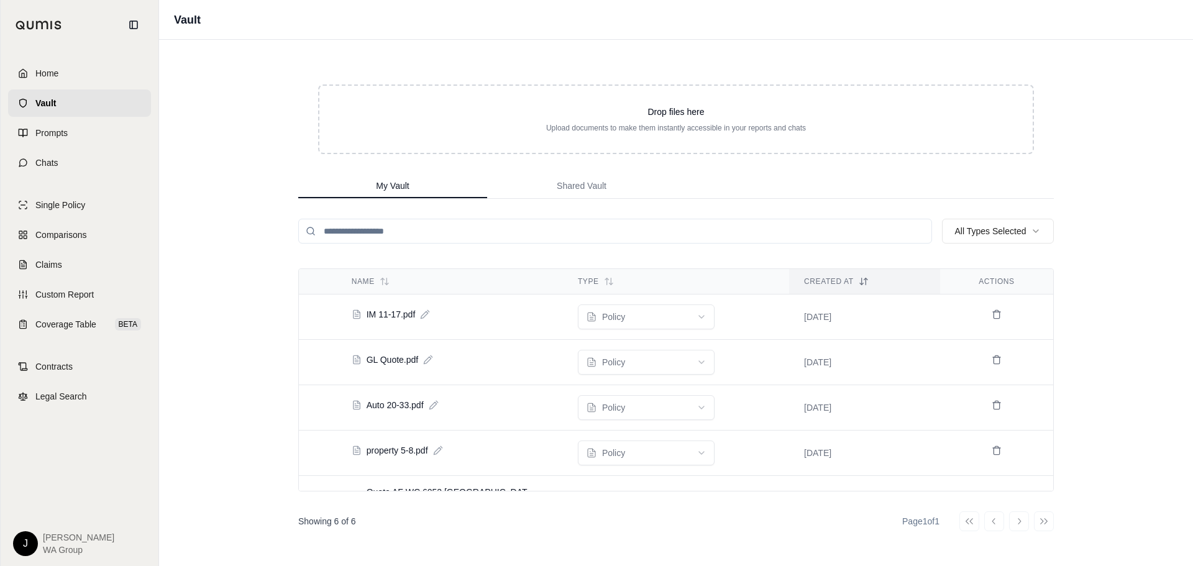
click at [472, 459] on td "property 5-8.pdf" at bounding box center [450, 450] width 226 height 32
click at [91, 339] on div "Home Vault Prompts Chats Single Policy Comparisons Claims Custom Report Coverag…" at bounding box center [80, 308] width 158 height 516
click at [71, 318] on span "Coverage Table" at bounding box center [65, 324] width 61 height 12
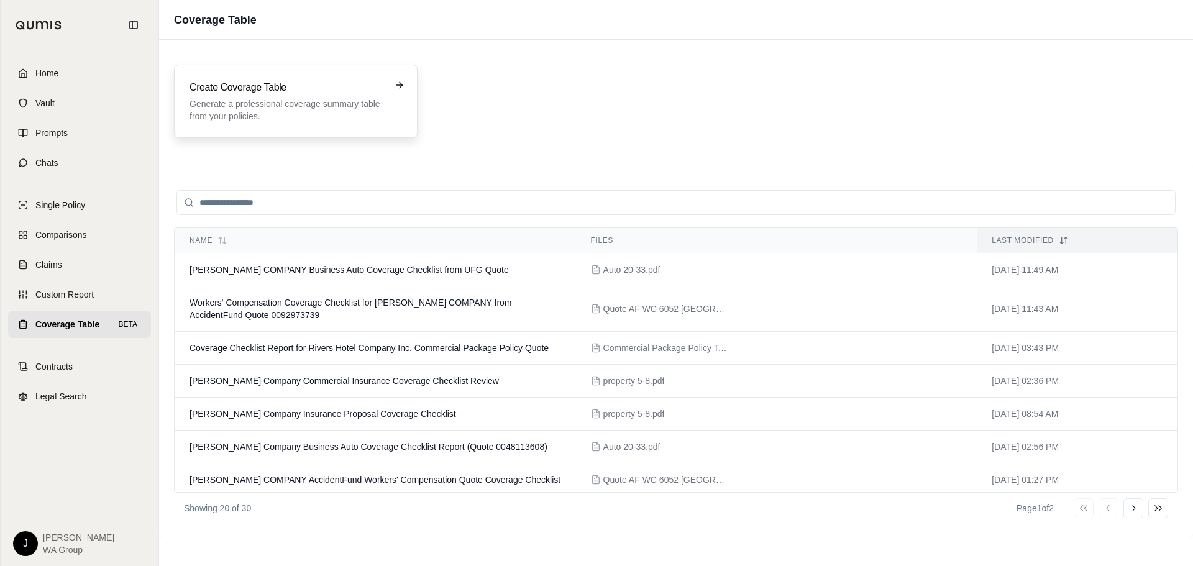
click at [230, 74] on div "Create Coverage Table Generate a professional coverage summary table from your …" at bounding box center [296, 101] width 244 height 73
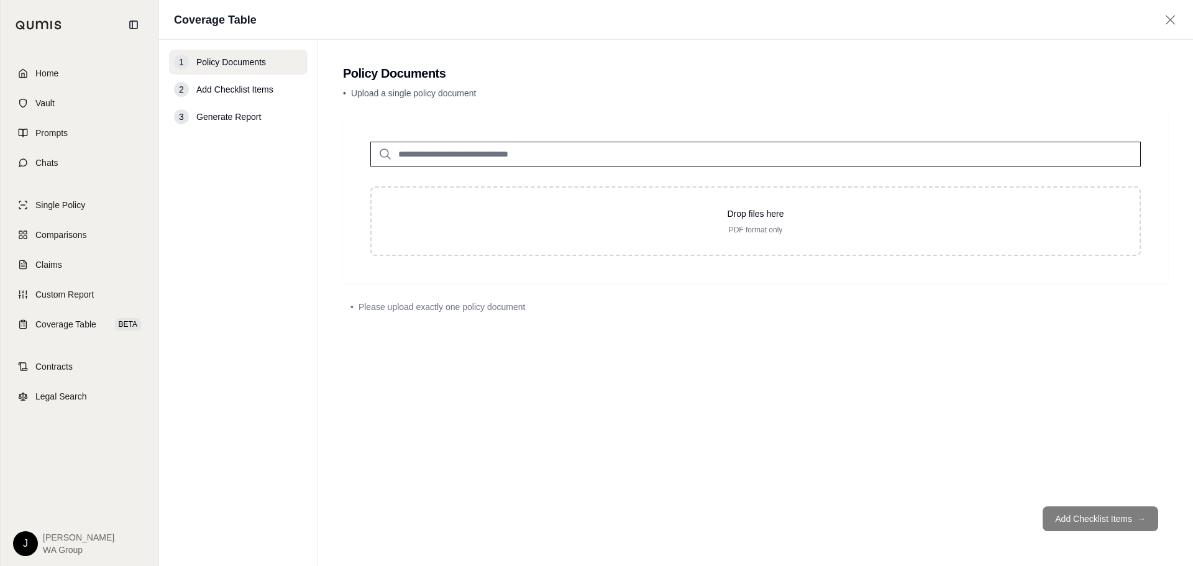
click at [585, 150] on input "search" at bounding box center [755, 154] width 771 height 25
click at [576, 188] on div "property 5-8.pdf #2 Aug 27, 2025" at bounding box center [755, 184] width 757 height 35
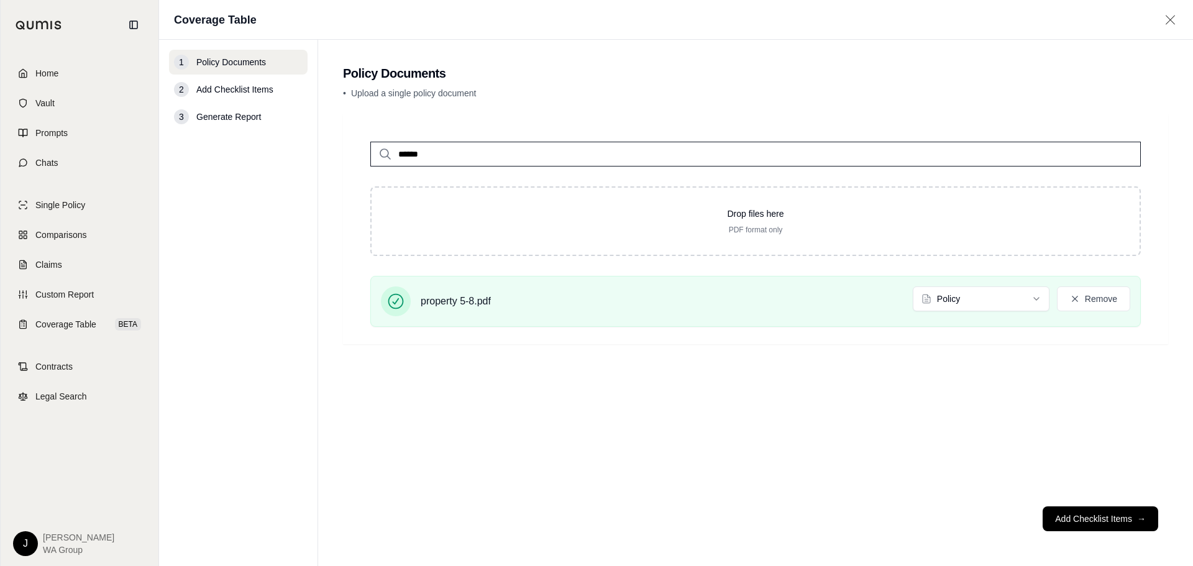
click at [499, 153] on input "******" at bounding box center [755, 154] width 771 height 25
type input "*******"
click at [502, 181] on p "Commercial Package Policy Test.pdf #2" at bounding box center [499, 179] width 184 height 15
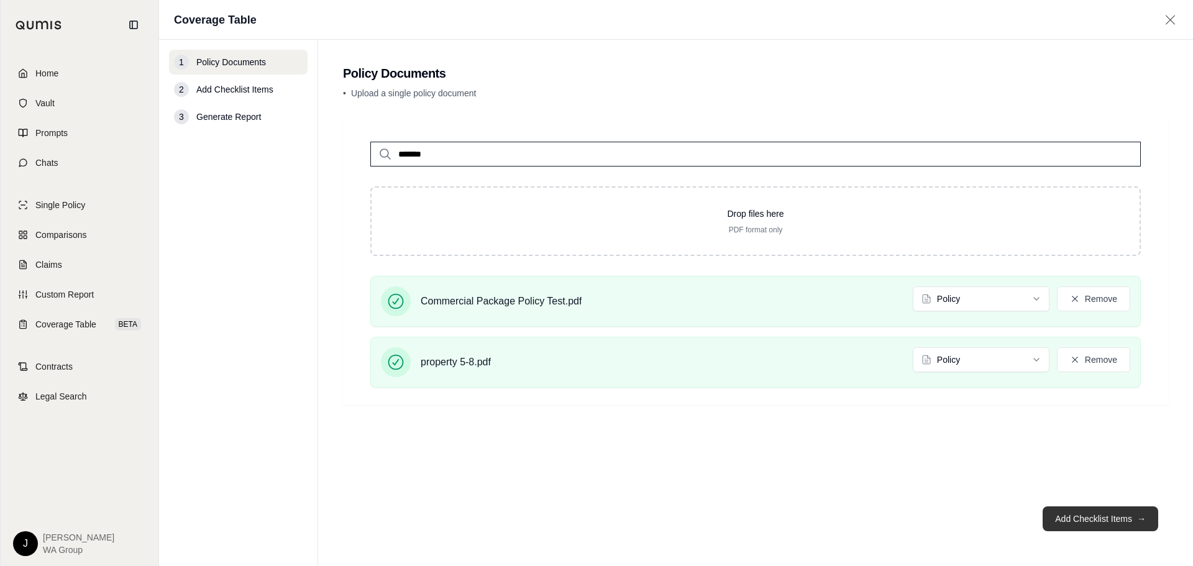
click at [1084, 516] on button "Add Checklist Items →" at bounding box center [1101, 518] width 116 height 25
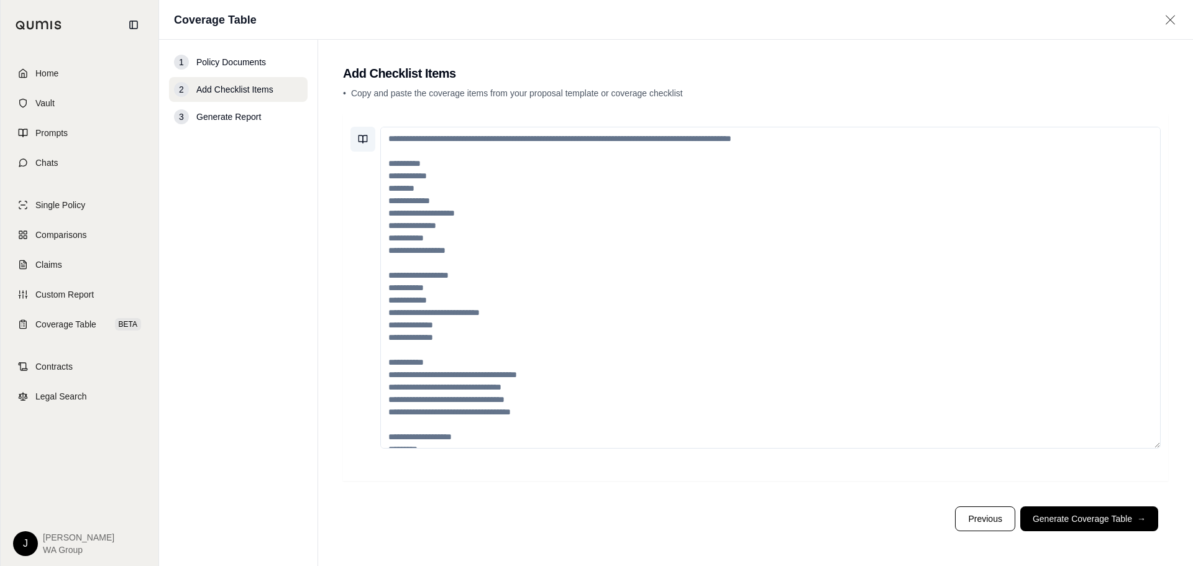
click at [365, 142] on icon at bounding box center [363, 139] width 10 height 10
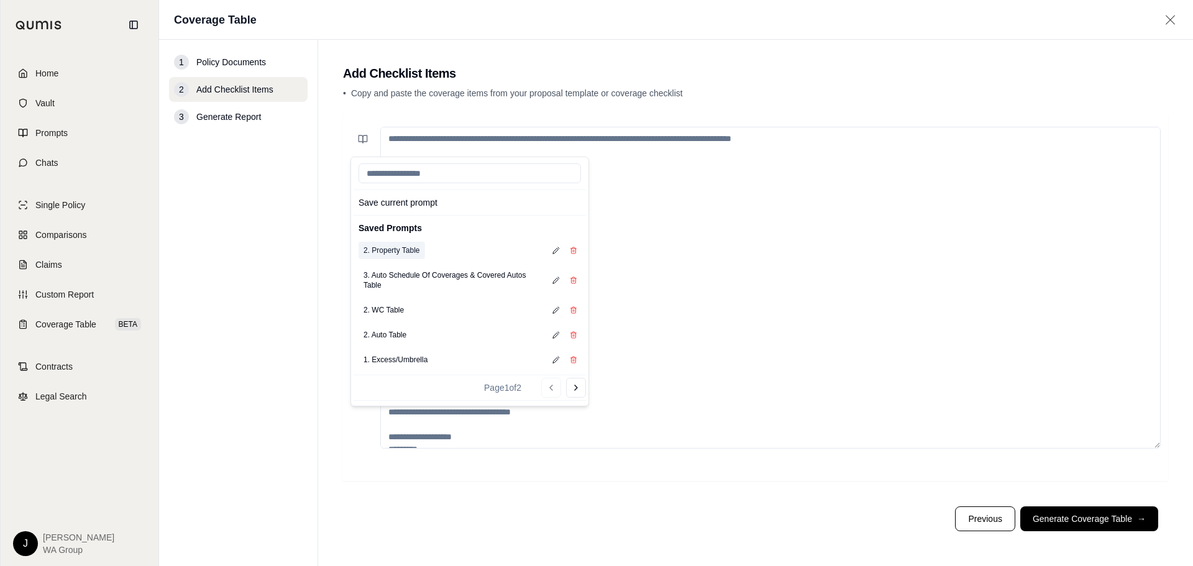
click at [402, 249] on button "2. Property Table" at bounding box center [392, 250] width 66 height 17
type textarea "**********"
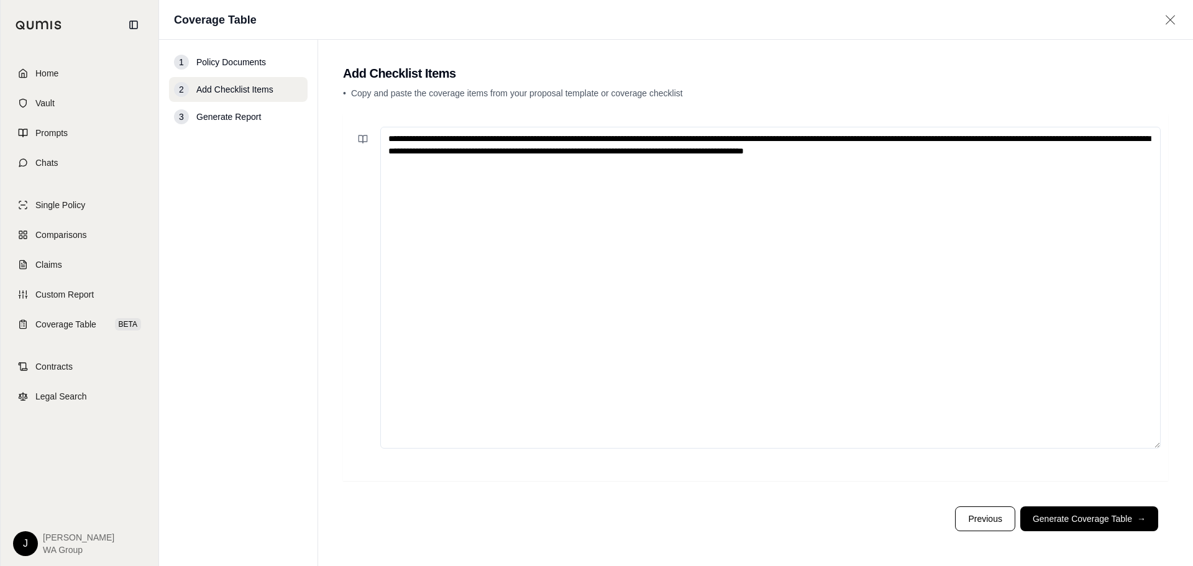
click at [767, 506] on footer "Previous Generate Coverage Table →" at bounding box center [755, 518] width 825 height 45
drag, startPoint x: 1053, startPoint y: 150, endPoint x: 333, endPoint y: 89, distance: 722.1
click at [333, 89] on main "**********" at bounding box center [755, 303] width 875 height 526
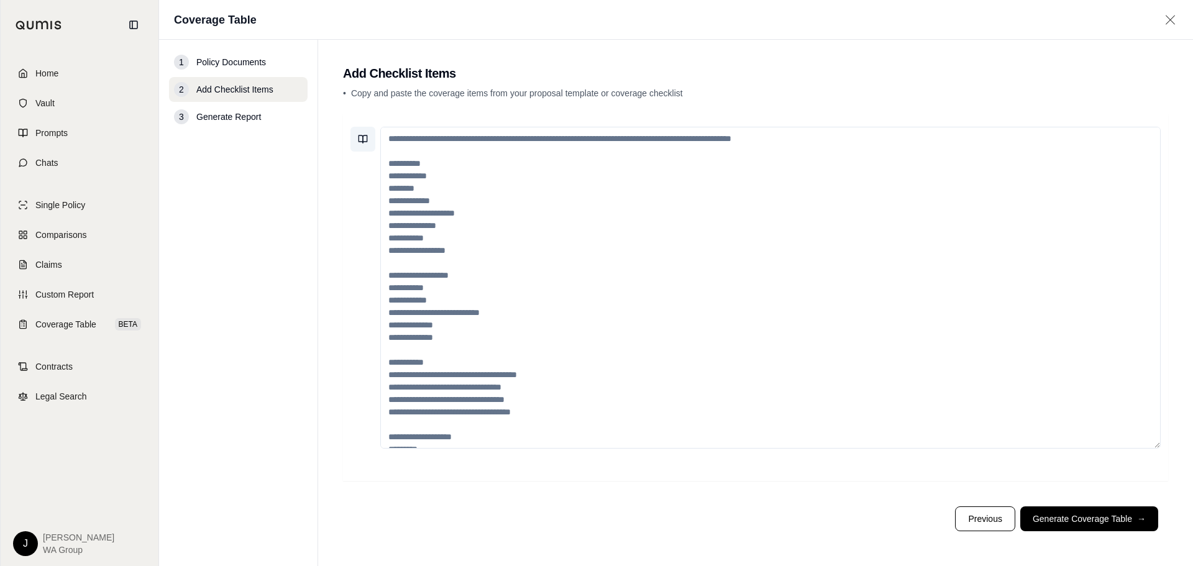
click at [361, 137] on icon at bounding box center [363, 139] width 10 height 10
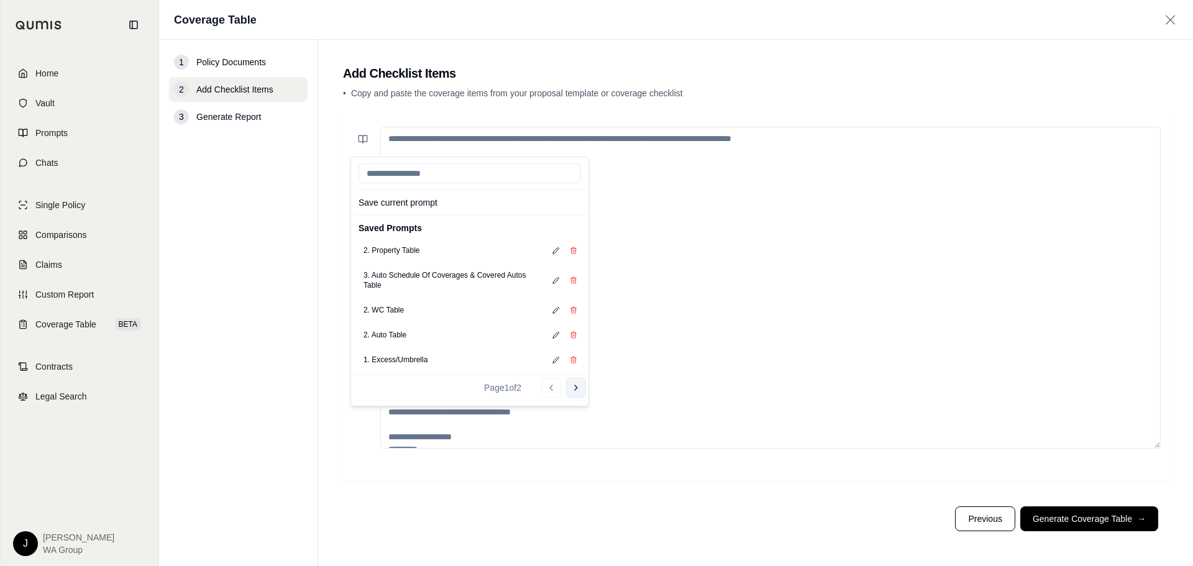
click at [570, 390] on button "Go to next page" at bounding box center [576, 388] width 20 height 20
click at [385, 278] on button "1. Property" at bounding box center [382, 275] width 47 height 17
type textarea "**********"
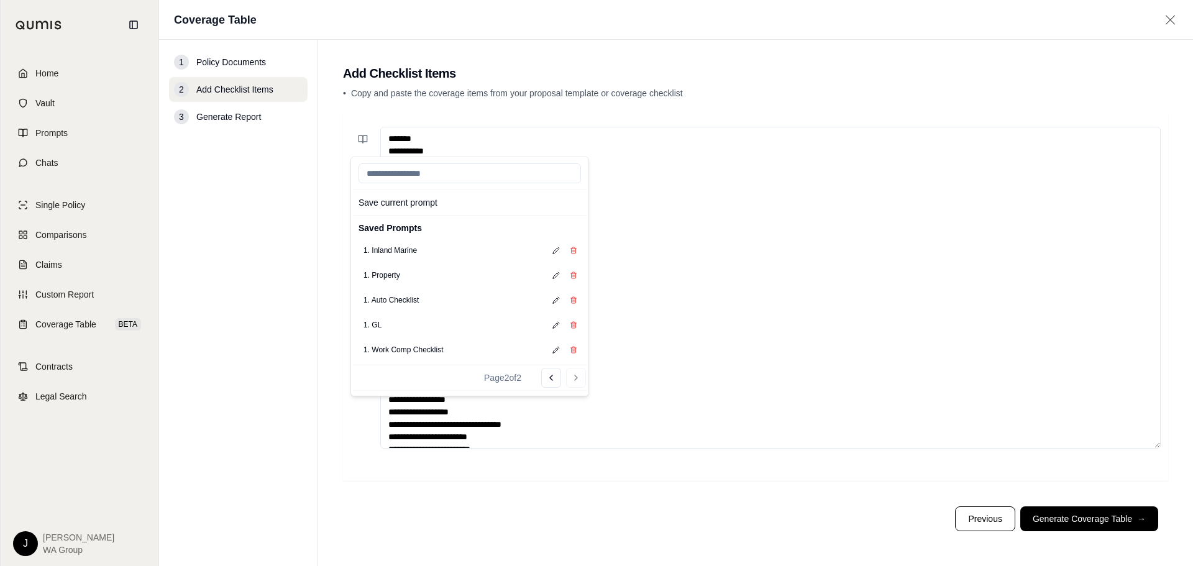
click at [705, 267] on textarea at bounding box center [770, 288] width 780 height 322
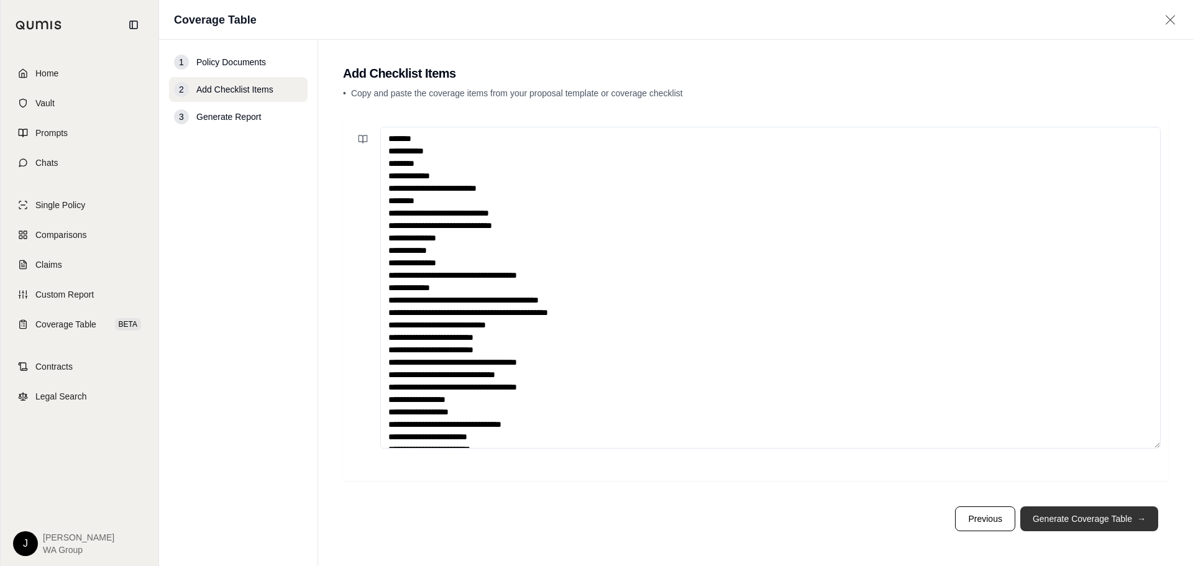
click at [1110, 514] on button "Generate Coverage Table →" at bounding box center [1089, 518] width 138 height 25
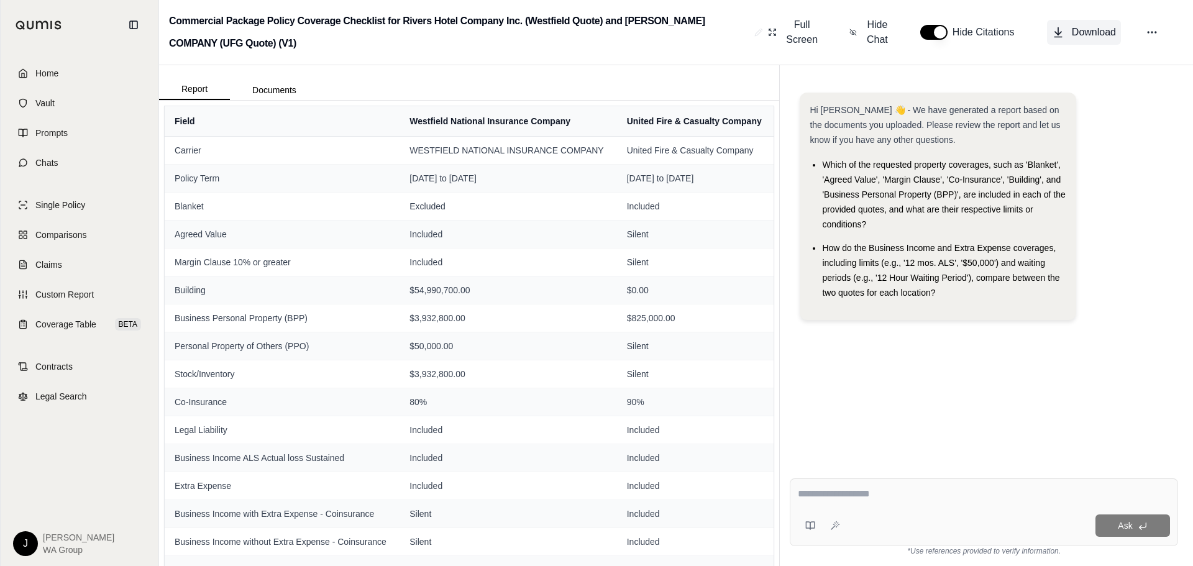
click at [1114, 39] on span "Download" at bounding box center [1094, 32] width 44 height 15
click at [62, 237] on span "Comparisons" at bounding box center [60, 235] width 51 height 12
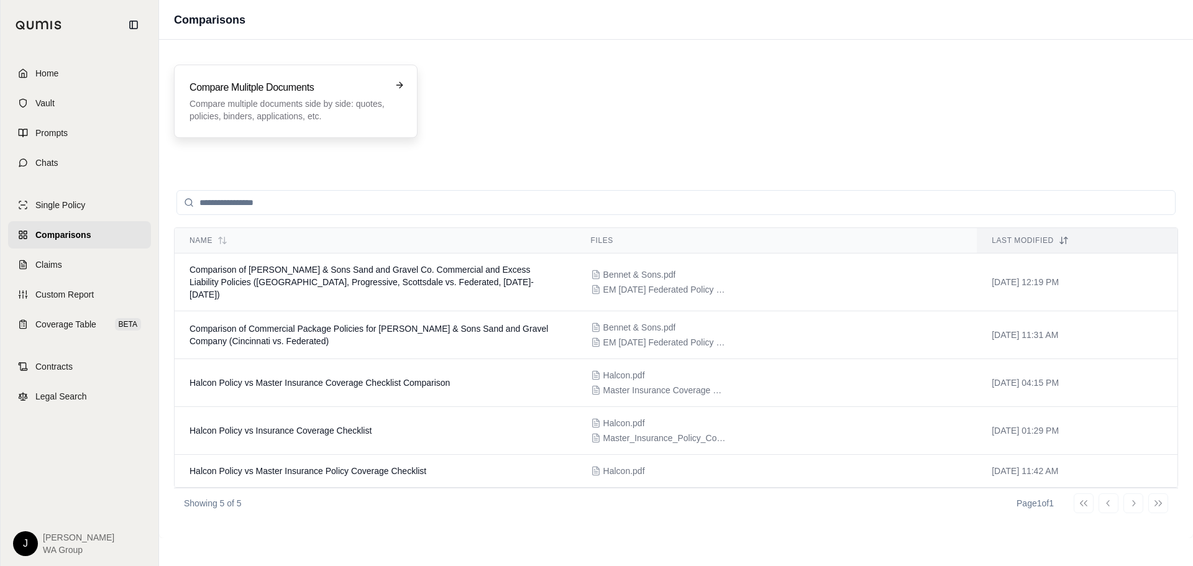
click at [248, 89] on h3 "Compare Mulitple Documents" at bounding box center [287, 87] width 195 height 15
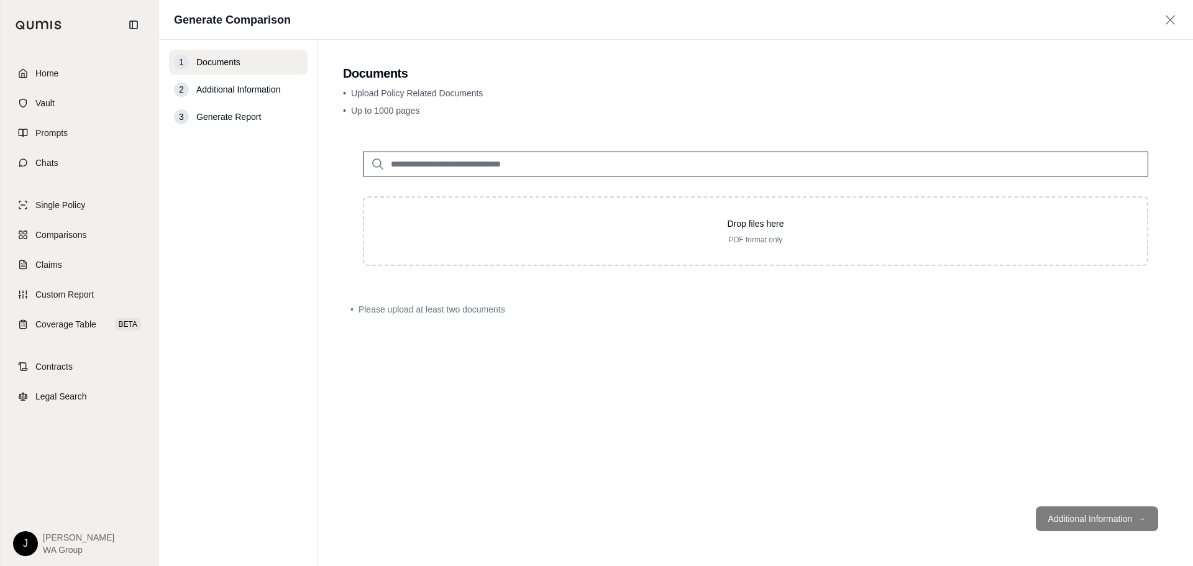
click at [457, 162] on input "search" at bounding box center [755, 164] width 785 height 25
click at [460, 188] on p "property 5-8.pdf #2" at bounding box center [443, 189] width 87 height 15
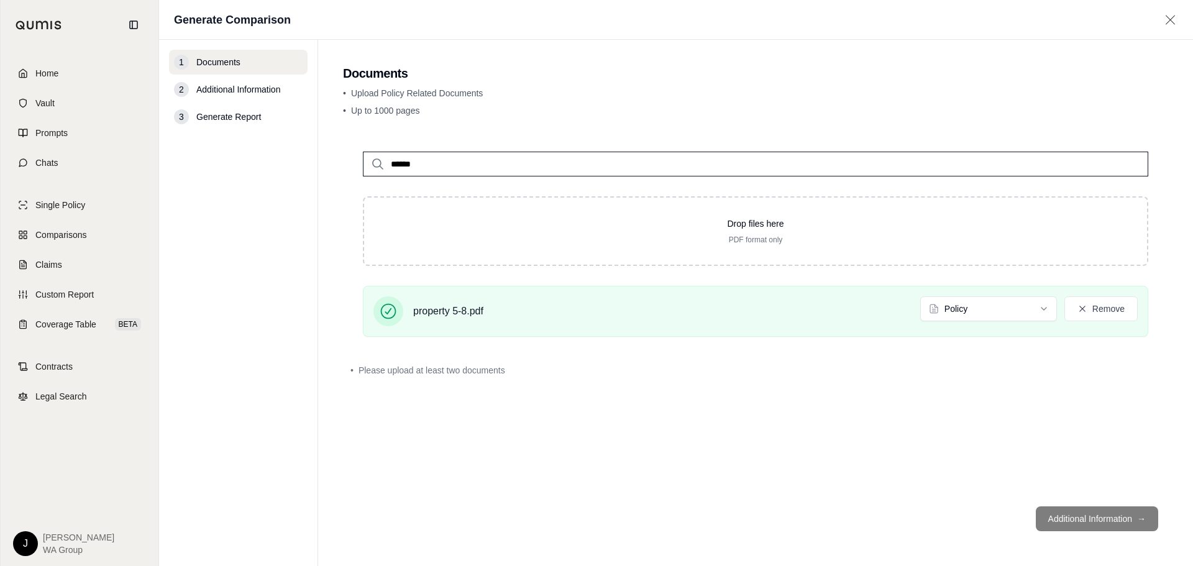
click at [487, 167] on input "******" at bounding box center [755, 164] width 785 height 25
type input "**"
click at [536, 194] on p "Commercial Package Policy Test.pdf #2" at bounding box center [492, 189] width 184 height 15
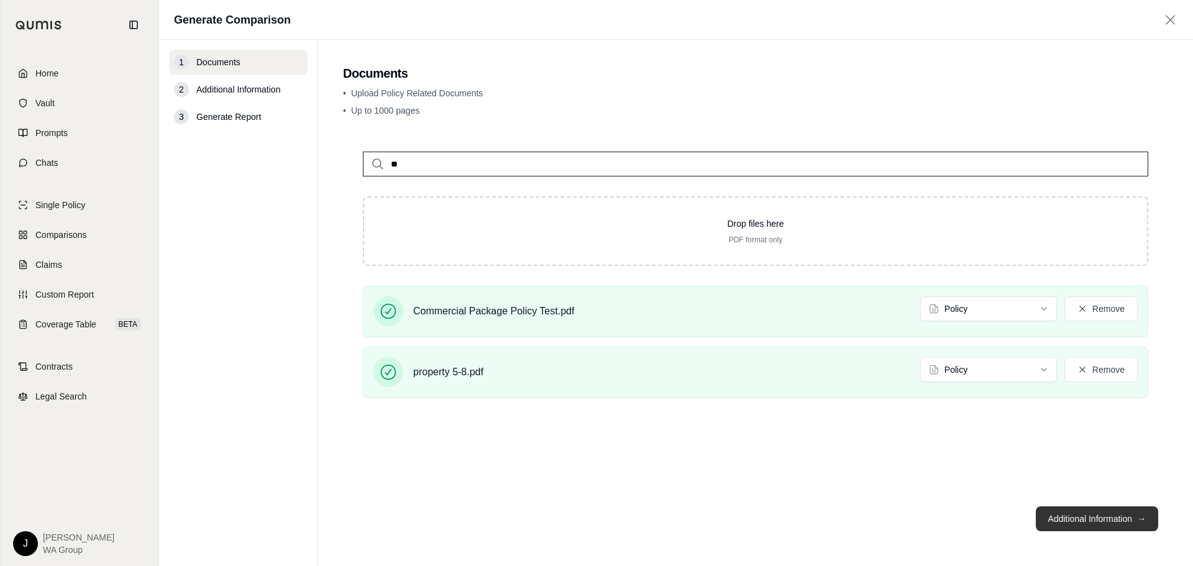
click at [1075, 518] on button "Additional Information →" at bounding box center [1097, 518] width 122 height 25
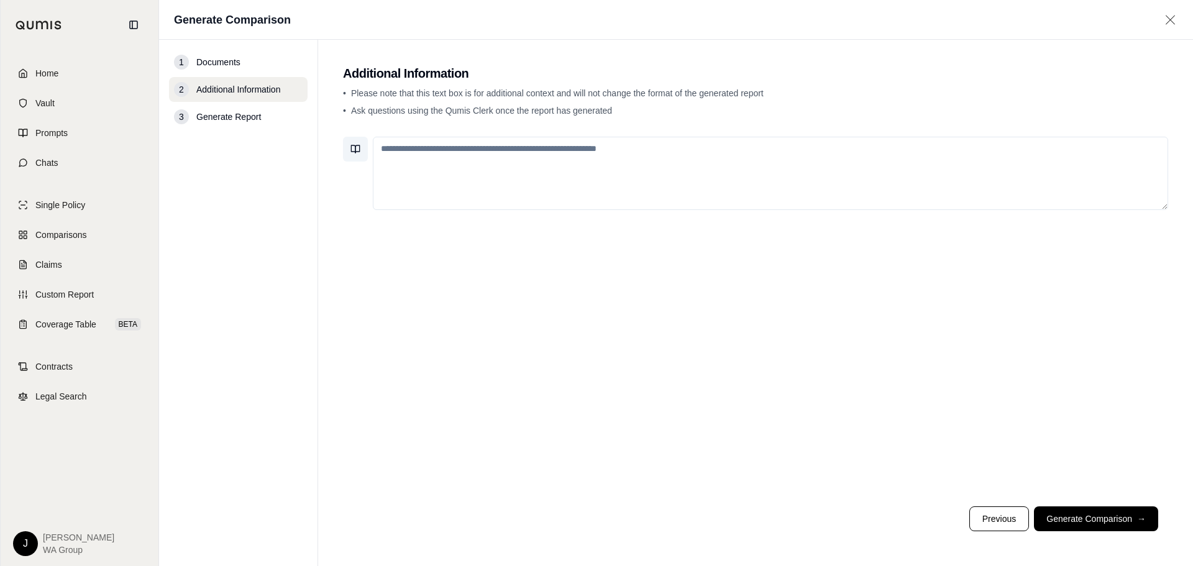
click at [350, 147] on icon at bounding box center [355, 149] width 10 height 10
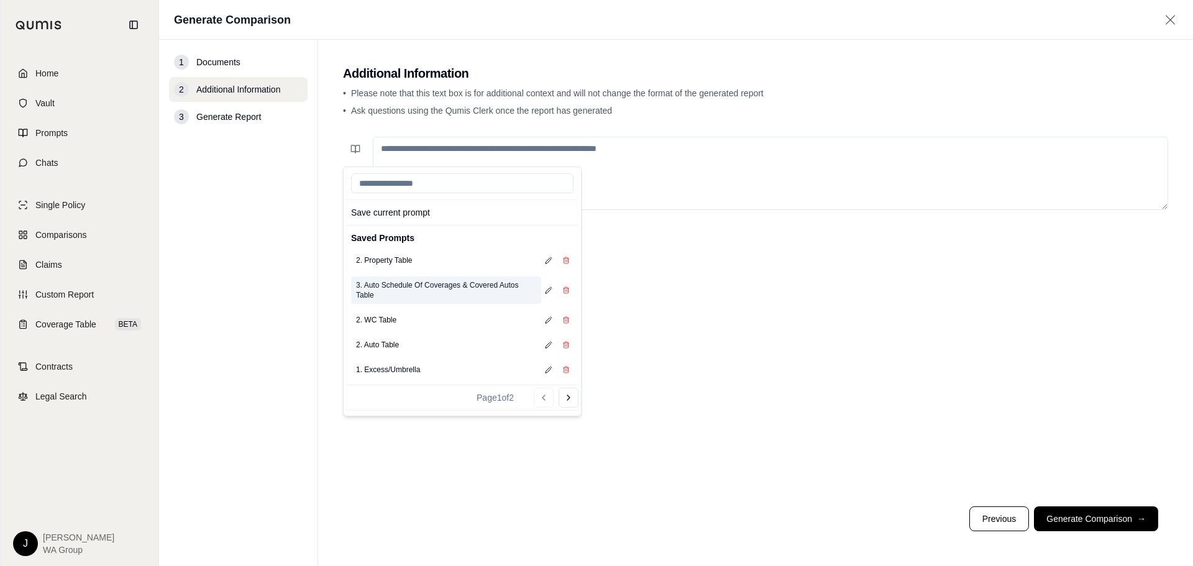
click at [449, 283] on button "3. Auto Schedule Of Coverages & Covered Autos Table" at bounding box center [446, 290] width 190 height 27
type textarea "**********"
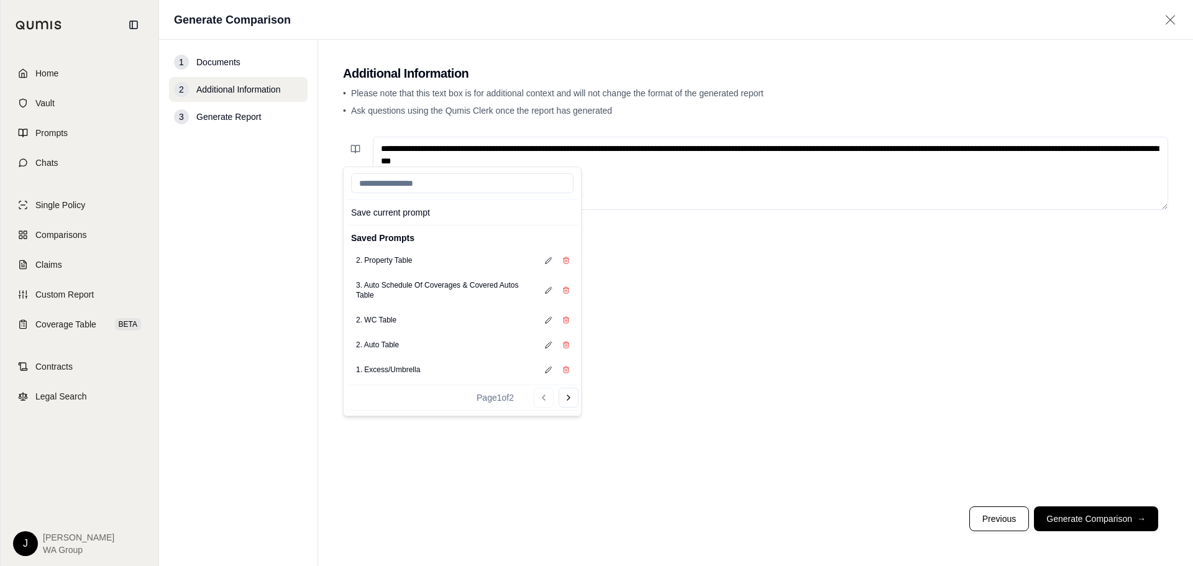
click at [779, 267] on div "**********" at bounding box center [755, 314] width 825 height 365
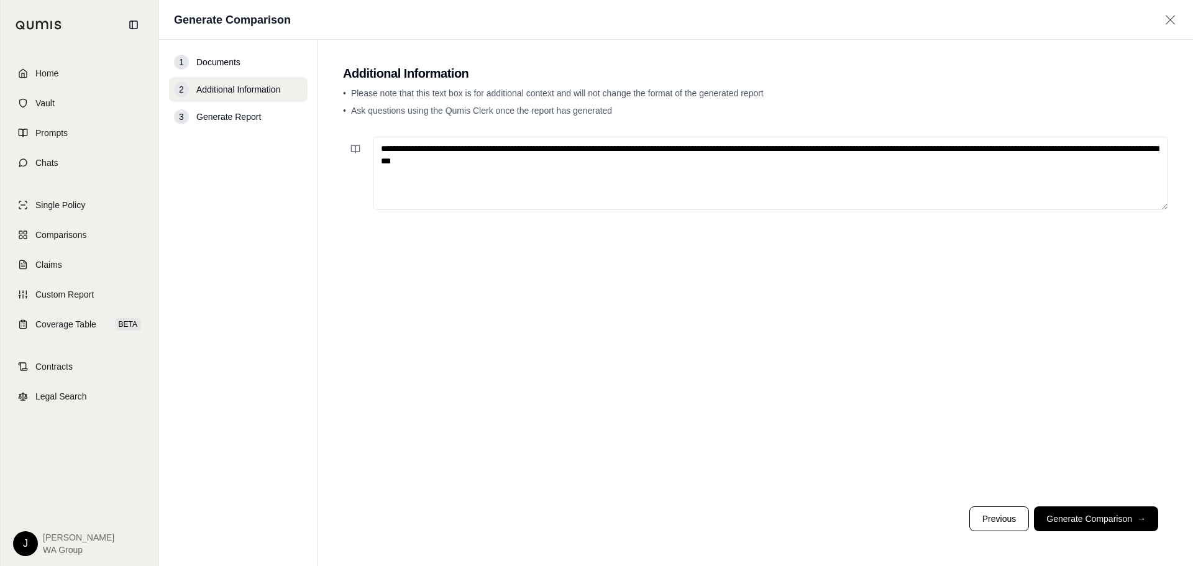
drag, startPoint x: 691, startPoint y: 164, endPoint x: 301, endPoint y: 109, distance: 394.1
click at [301, 109] on div "**********" at bounding box center [676, 303] width 1034 height 526
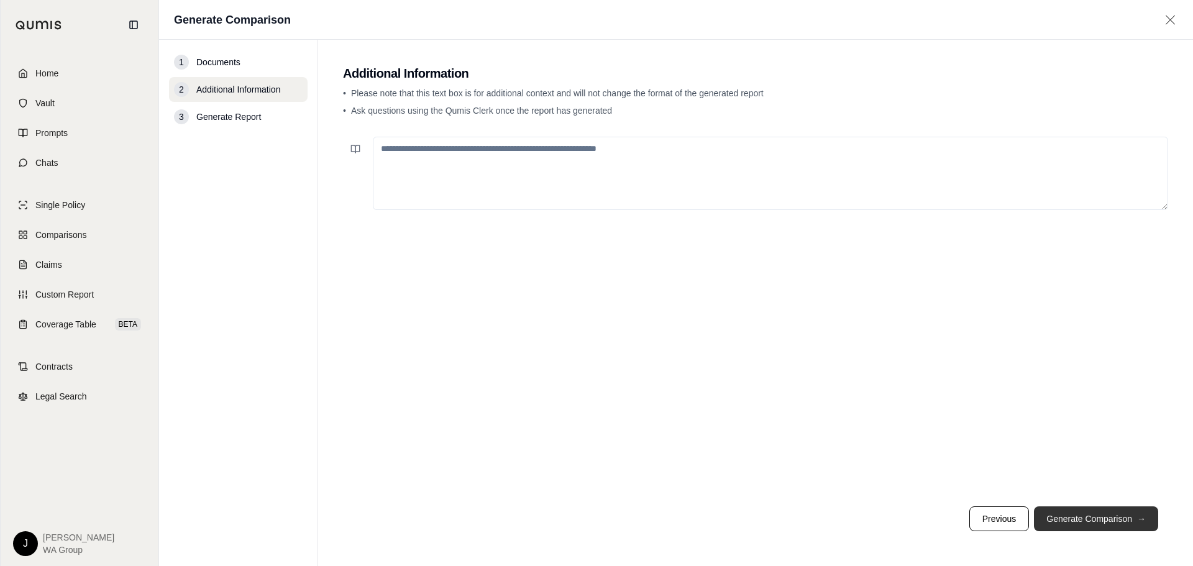
click at [1110, 523] on button "Generate Comparison →" at bounding box center [1096, 518] width 124 height 25
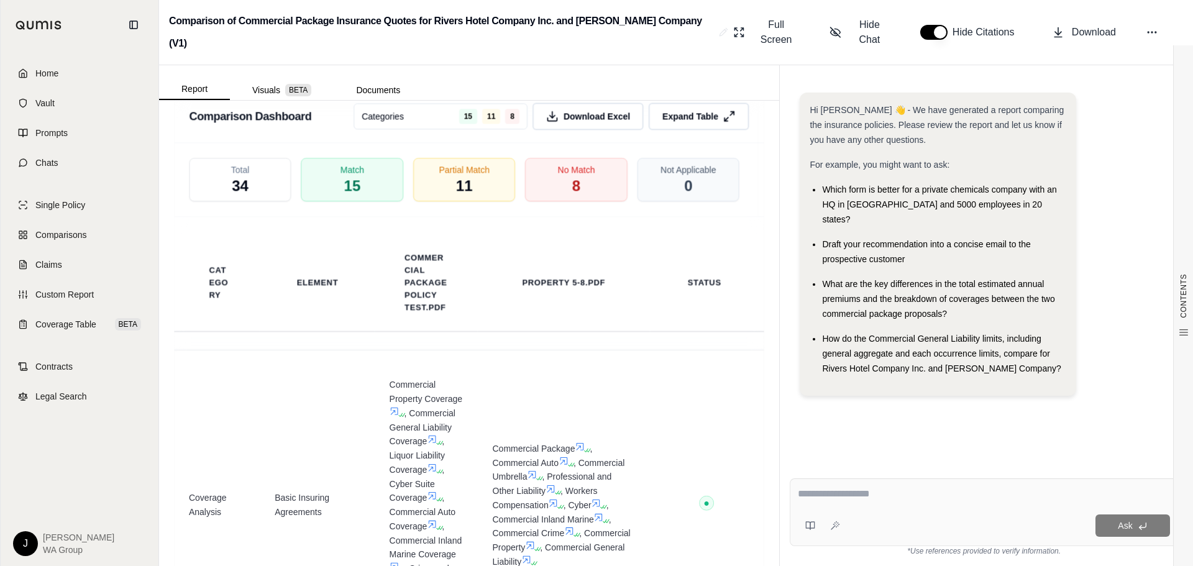
scroll to position [2361, 0]
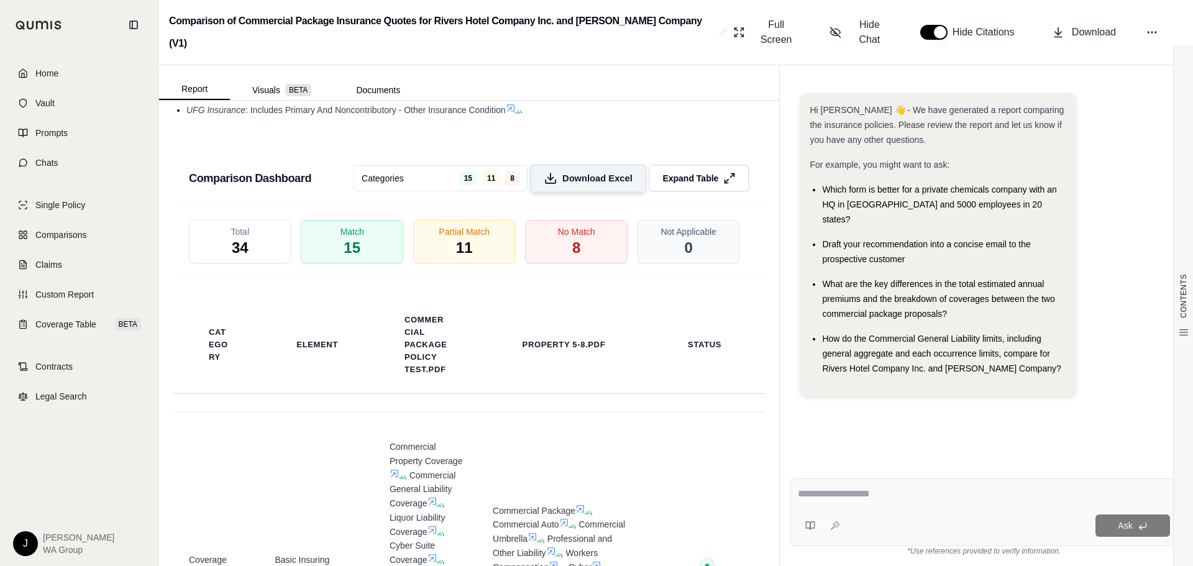
click at [562, 179] on span "Download Excel" at bounding box center [597, 178] width 70 height 13
click at [51, 243] on link "Comparisons" at bounding box center [79, 234] width 143 height 27
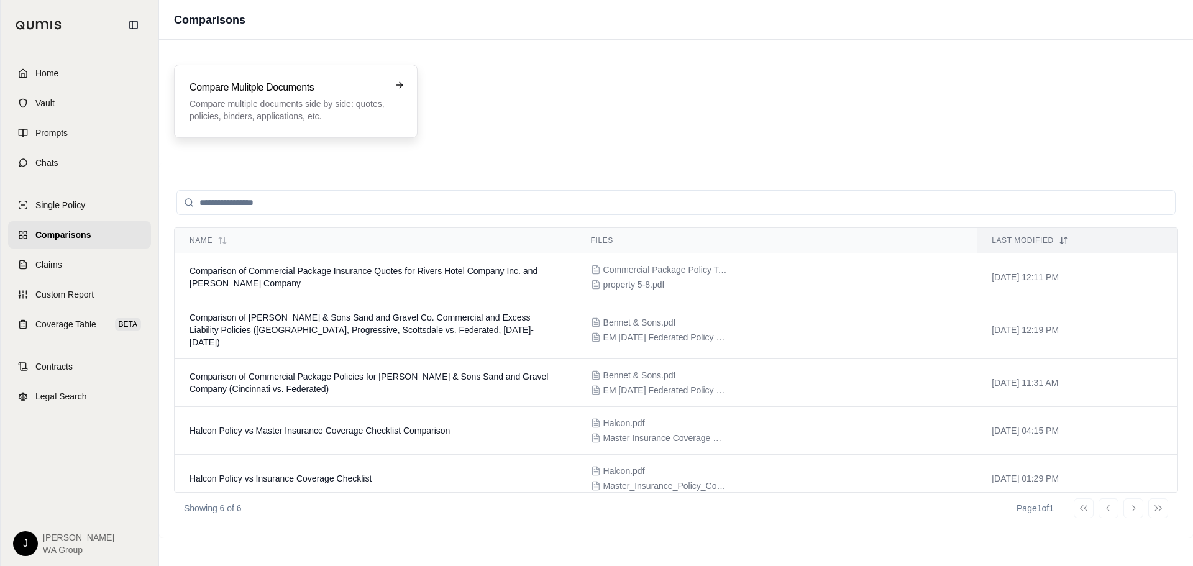
click at [368, 111] on p "Compare multiple documents side by side: quotes, policies, binders, application…" at bounding box center [287, 110] width 195 height 25
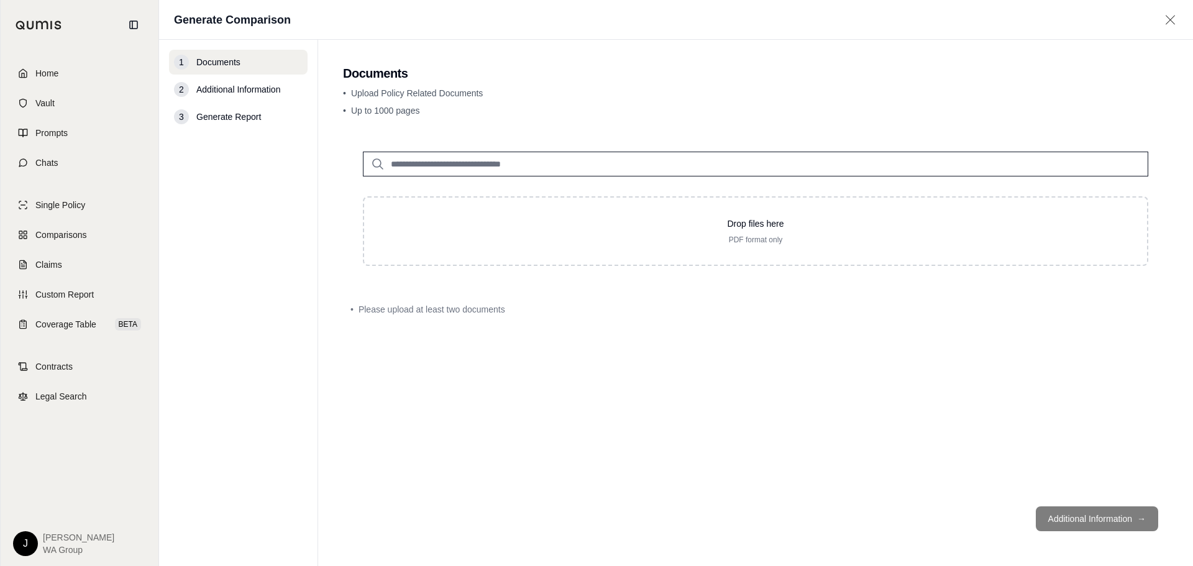
click at [462, 163] on input "search" at bounding box center [755, 164] width 785 height 25
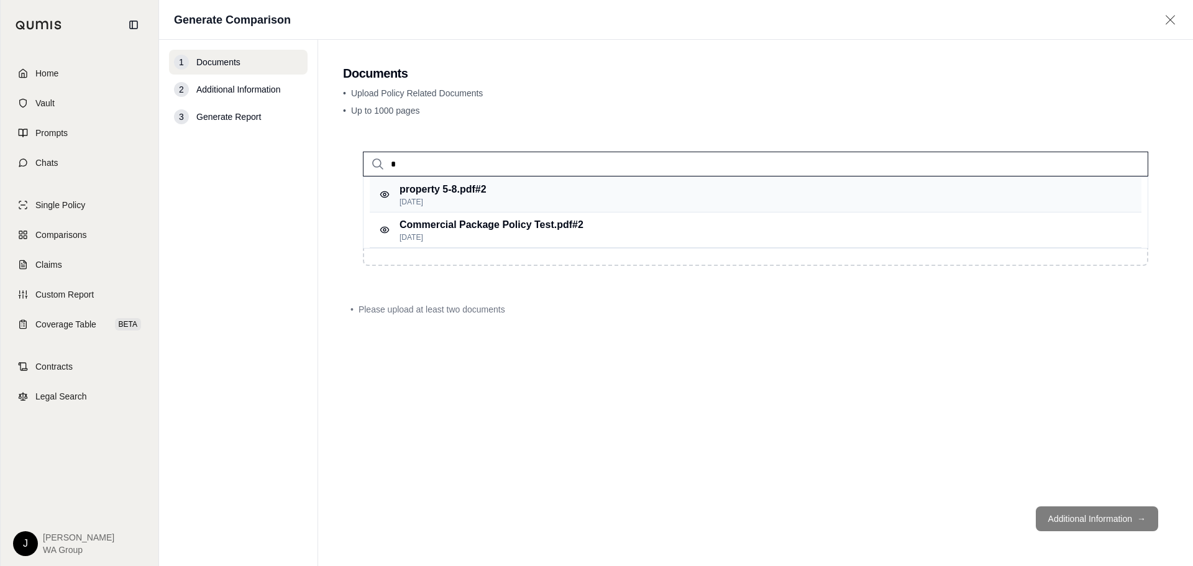
type input "*"
click at [468, 191] on p "property 5-8.pdf #2" at bounding box center [443, 189] width 87 height 15
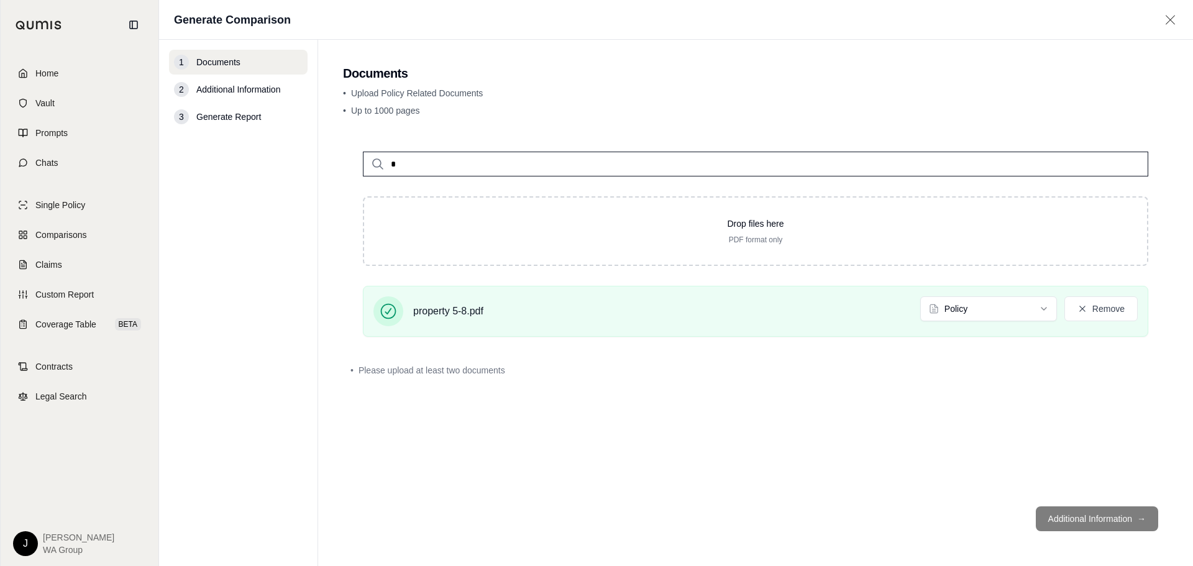
click at [474, 165] on input "*" at bounding box center [755, 164] width 785 height 25
click at [490, 220] on p "Commercial Package Policy Test.pdf #2" at bounding box center [492, 224] width 184 height 15
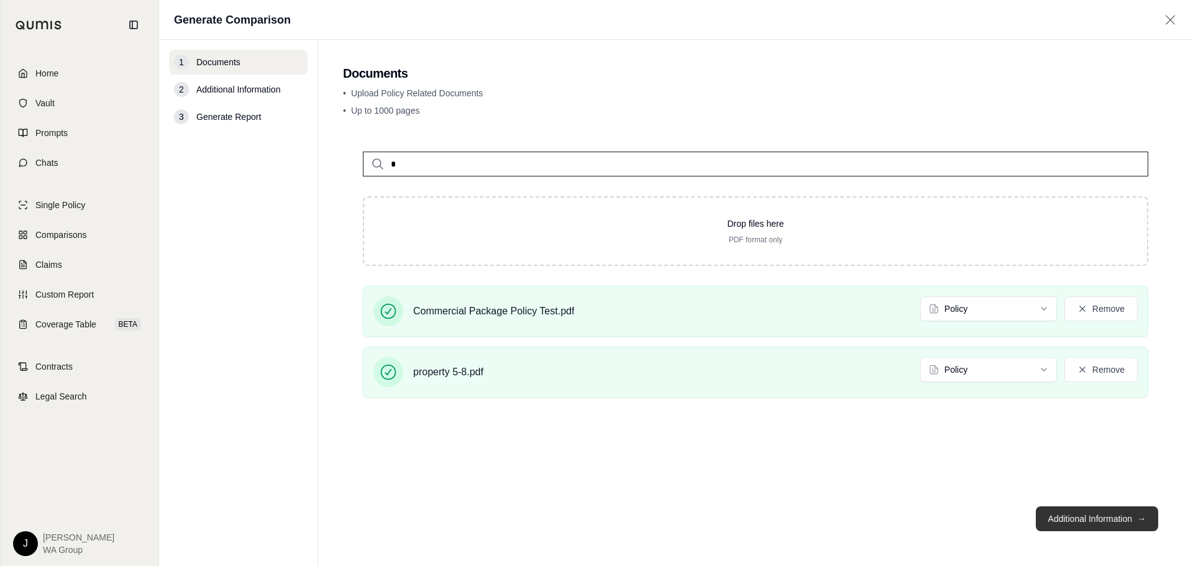
click at [1087, 524] on button "Additional Information →" at bounding box center [1097, 518] width 122 height 25
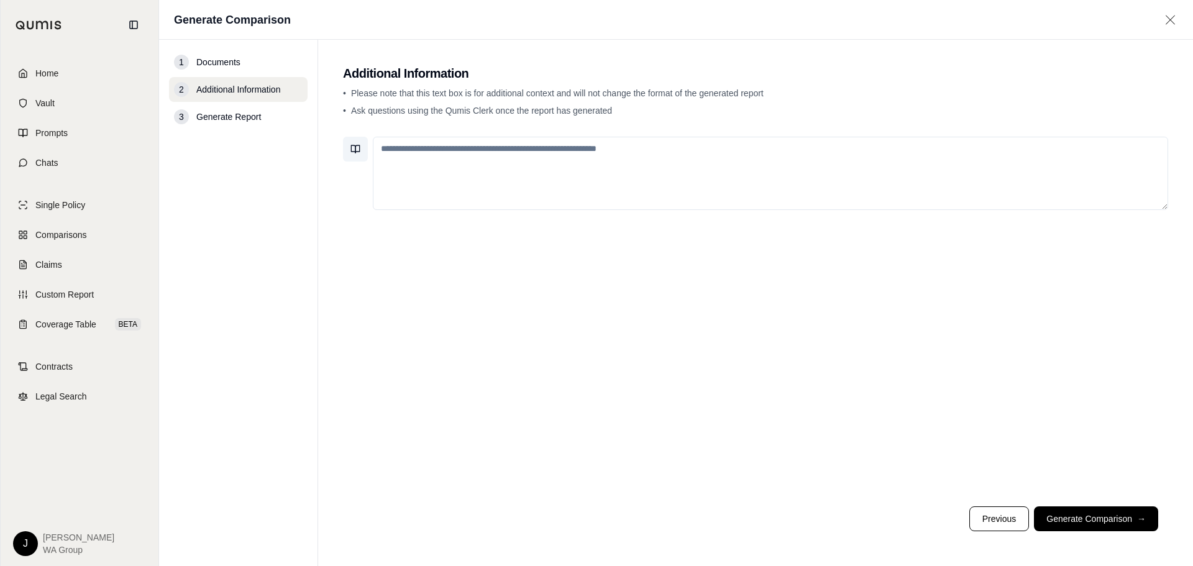
click at [351, 149] on icon at bounding box center [353, 148] width 4 height 7
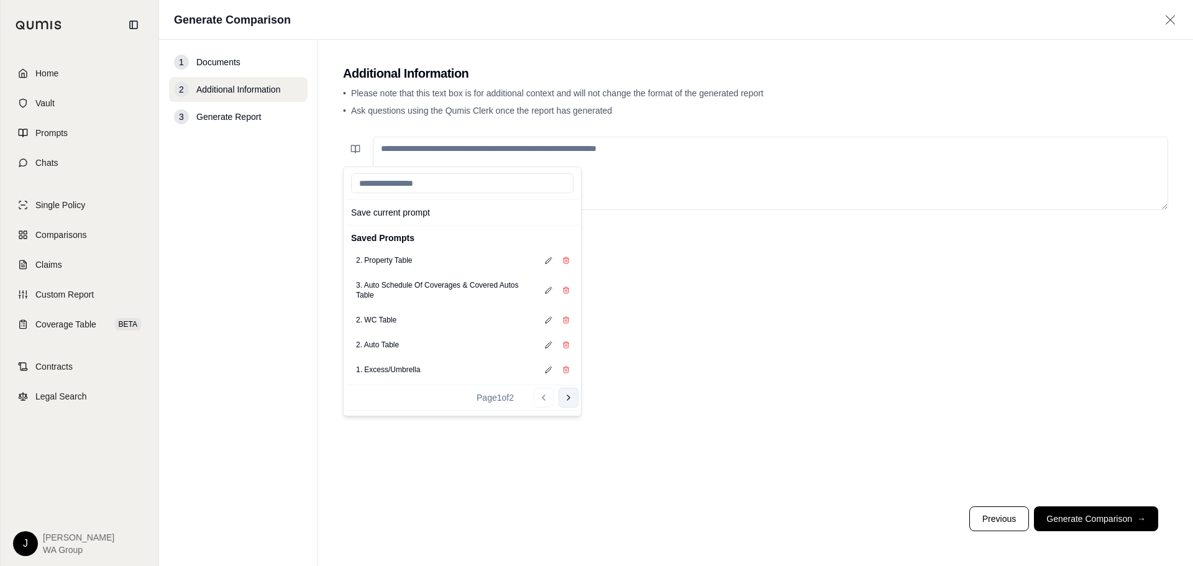
click at [574, 396] on button "Go to next page" at bounding box center [569, 398] width 20 height 20
click at [369, 281] on button "1. Property" at bounding box center [374, 285] width 47 height 17
type textarea "**********"
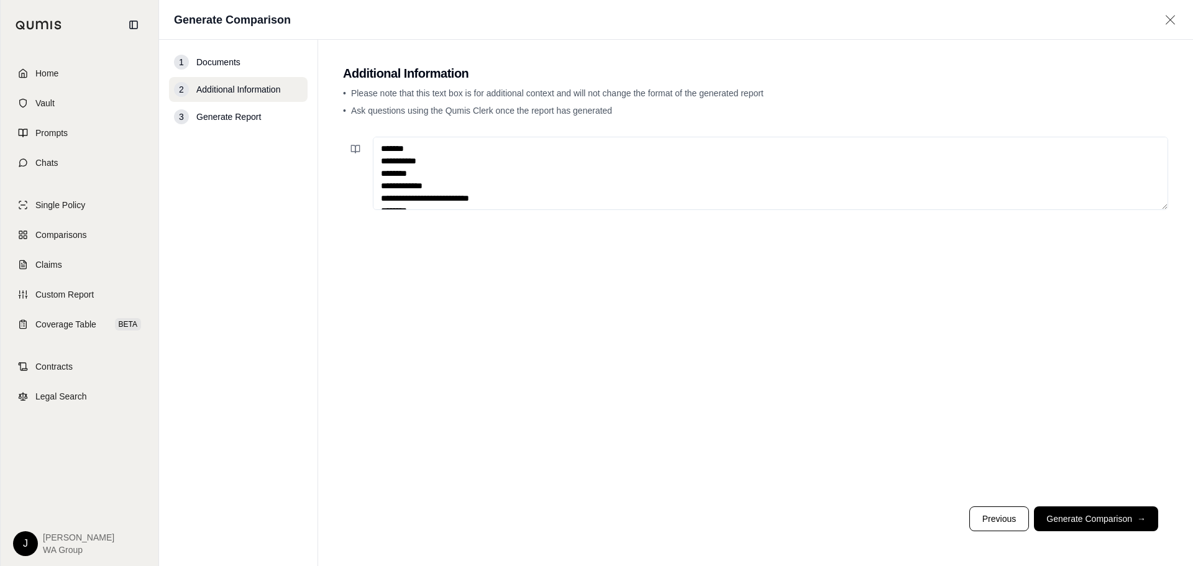
click at [635, 288] on div at bounding box center [755, 314] width 825 height 365
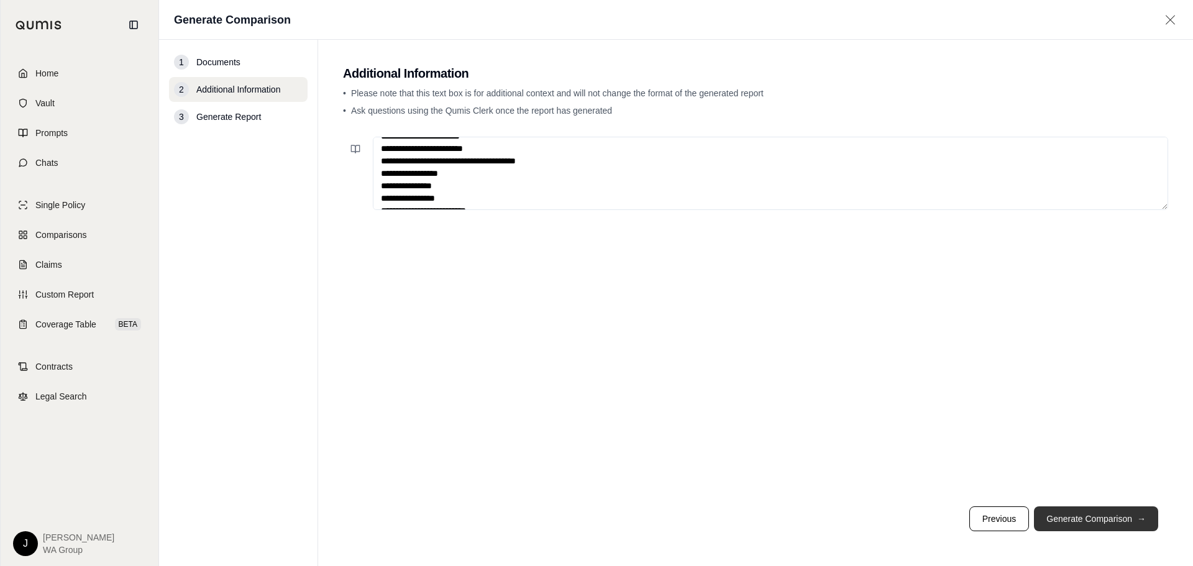
click at [1086, 515] on button "Generate Comparison →" at bounding box center [1096, 518] width 124 height 25
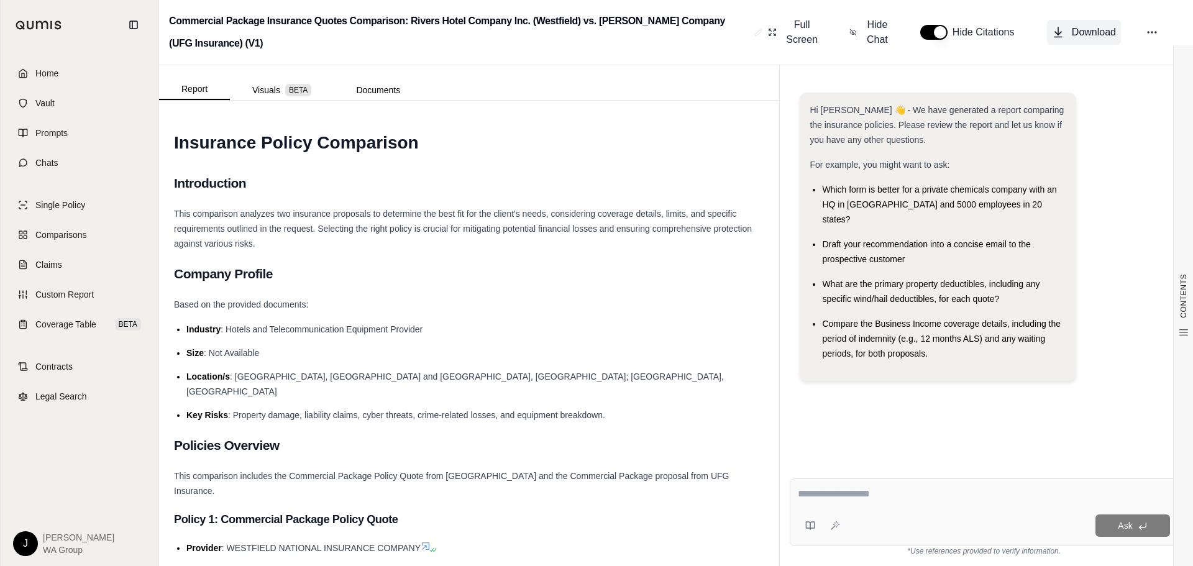
click at [1109, 26] on span "Download" at bounding box center [1094, 32] width 44 height 15
click at [89, 243] on link "Comparisons" at bounding box center [79, 234] width 143 height 27
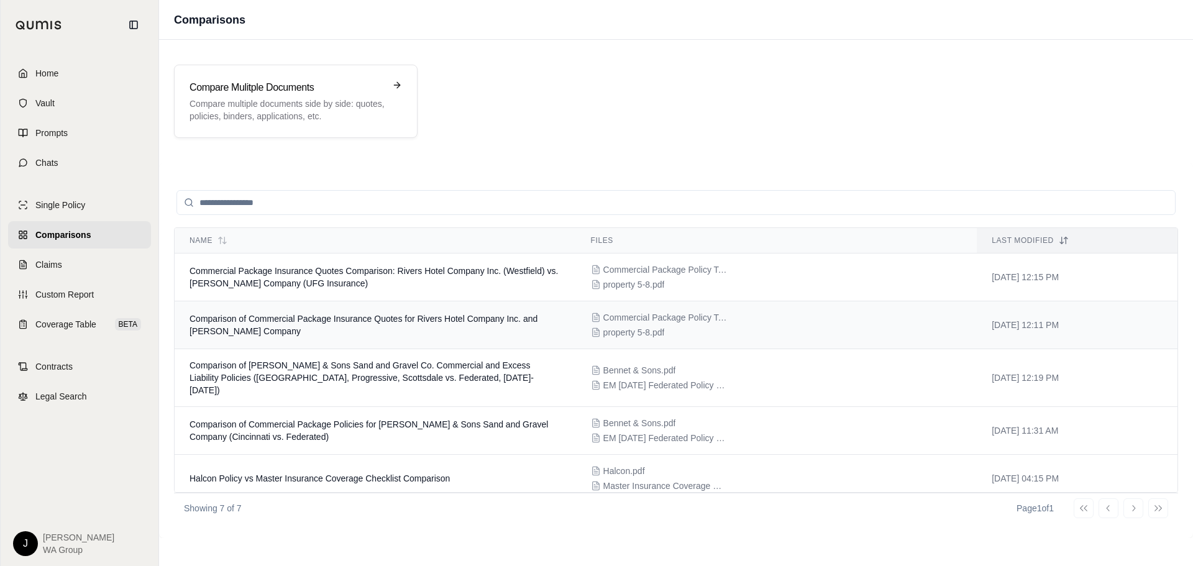
click at [296, 327] on td "Comparison of Commercial Package Insurance Quotes for Rivers Hotel Company Inc.…" at bounding box center [375, 325] width 401 height 48
